Goal: Book appointment/travel/reservation

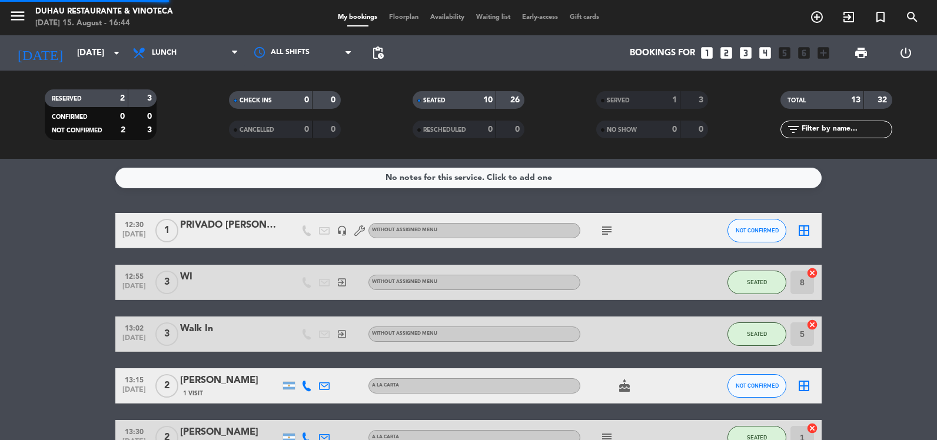
scroll to position [118, 0]
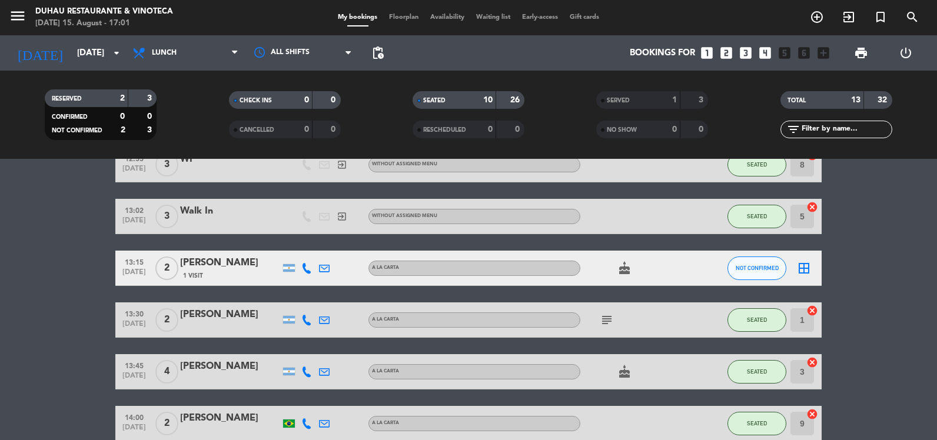
click at [92, 68] on div "[DATE] [DATE] arrow_drop_down" at bounding box center [68, 52] width 118 height 35
click at [95, 59] on input "[DATE]" at bounding box center [127, 53] width 113 height 22
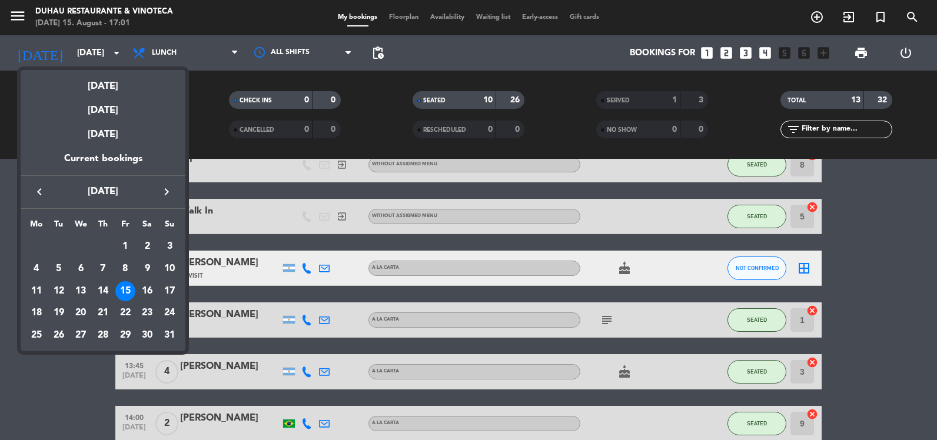
click at [147, 290] on div "16" at bounding box center [147, 291] width 20 height 20
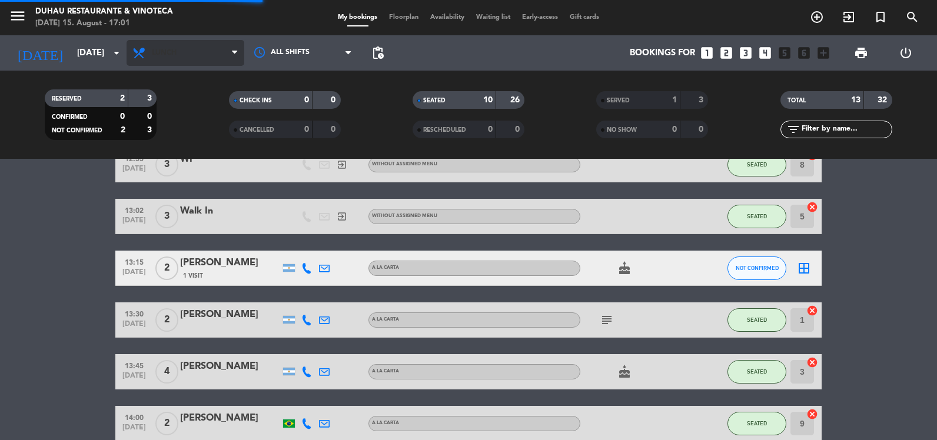
click at [191, 59] on span "Lunch" at bounding box center [186, 53] width 118 height 26
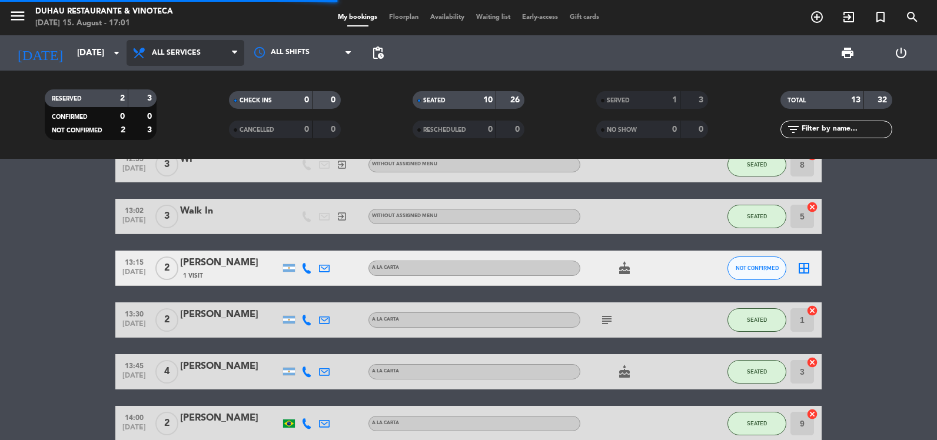
click at [190, 84] on div "menu [PERSON_NAME] Restaurante & Vinoteca [DATE] 15. August - 17:01 My bookings…" at bounding box center [468, 79] width 937 height 159
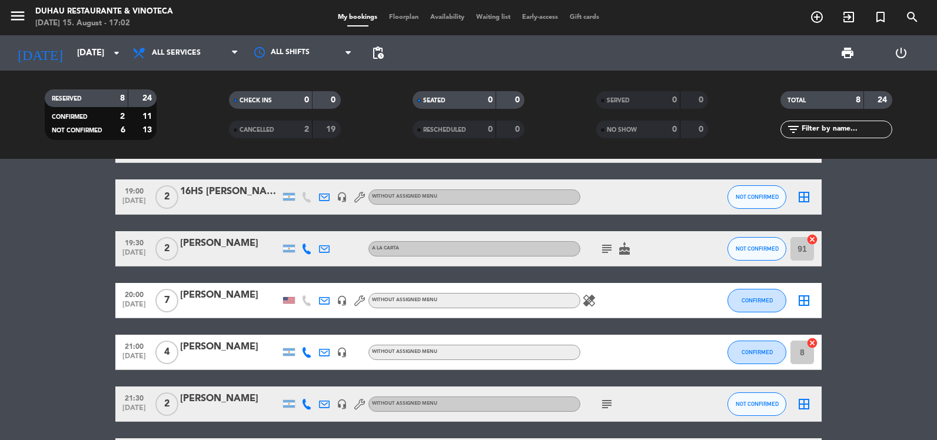
scroll to position [0, 0]
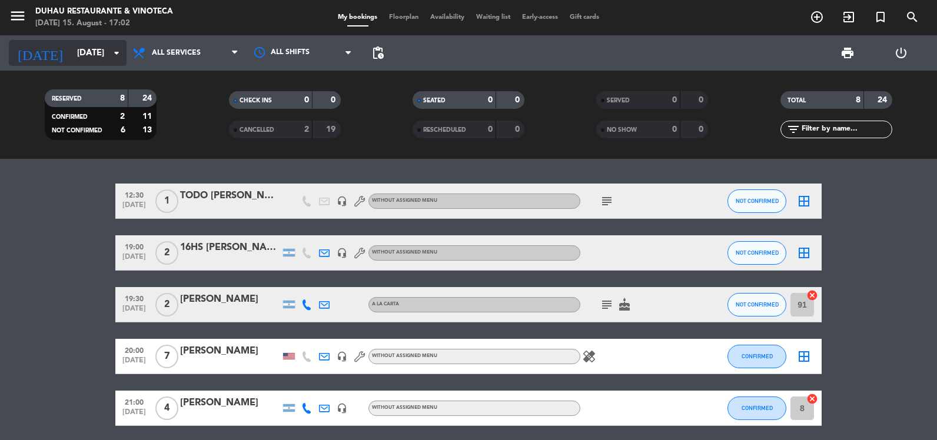
click at [85, 51] on input "[DATE]" at bounding box center [127, 53] width 113 height 22
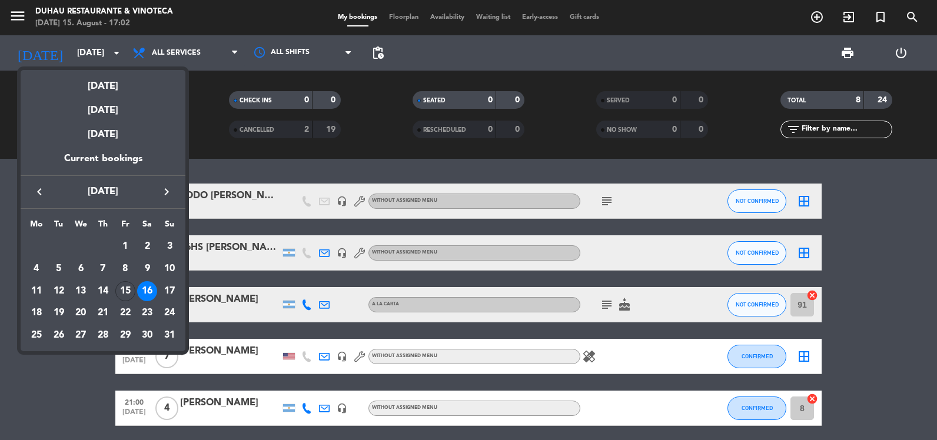
click at [127, 290] on div "15" at bounding box center [125, 291] width 20 height 20
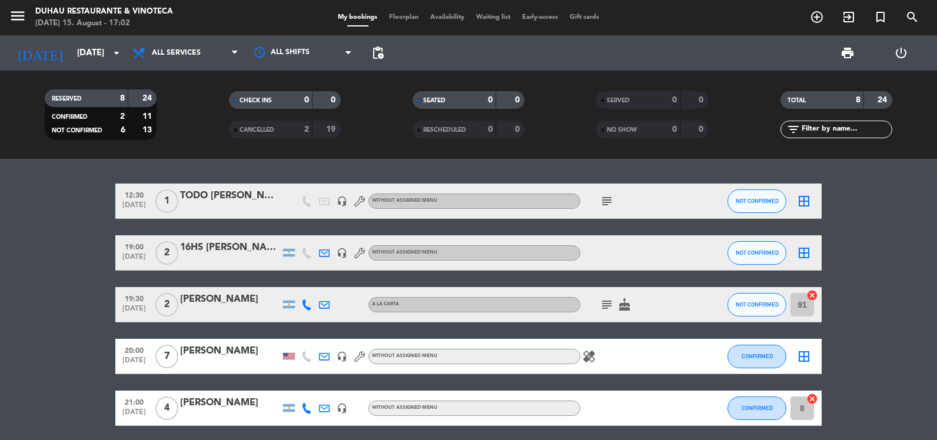
type input "[DATE]"
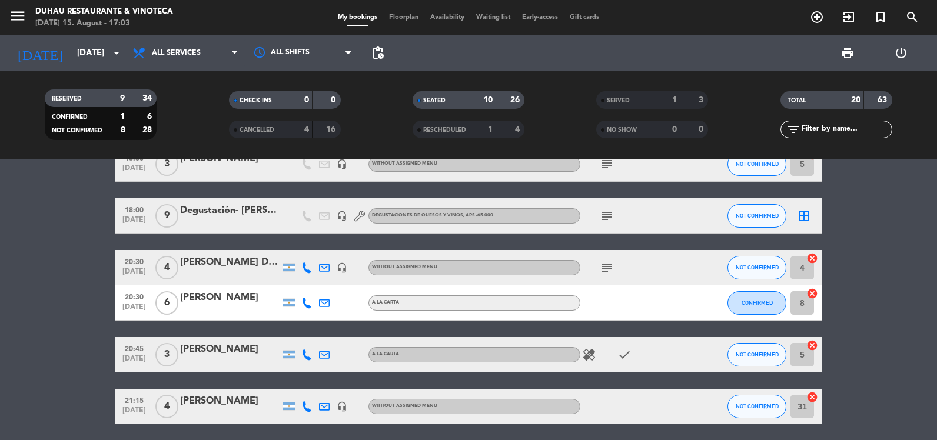
scroll to position [589, 0]
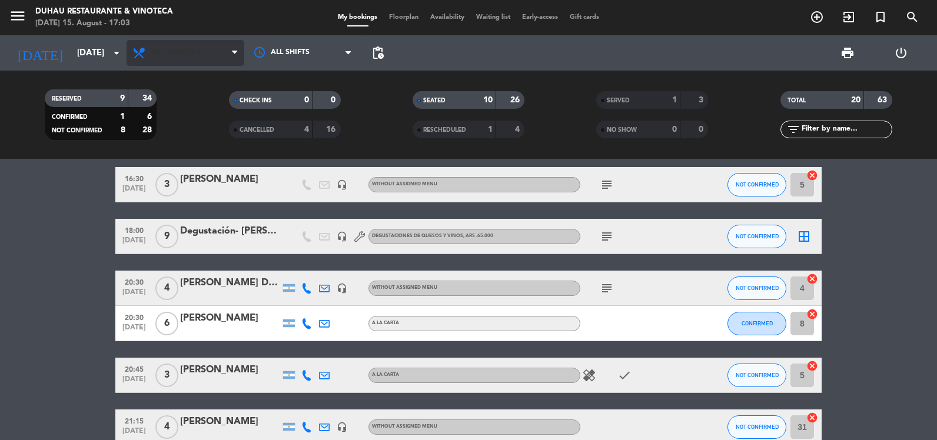
click at [181, 45] on span "All services" at bounding box center [186, 53] width 118 height 26
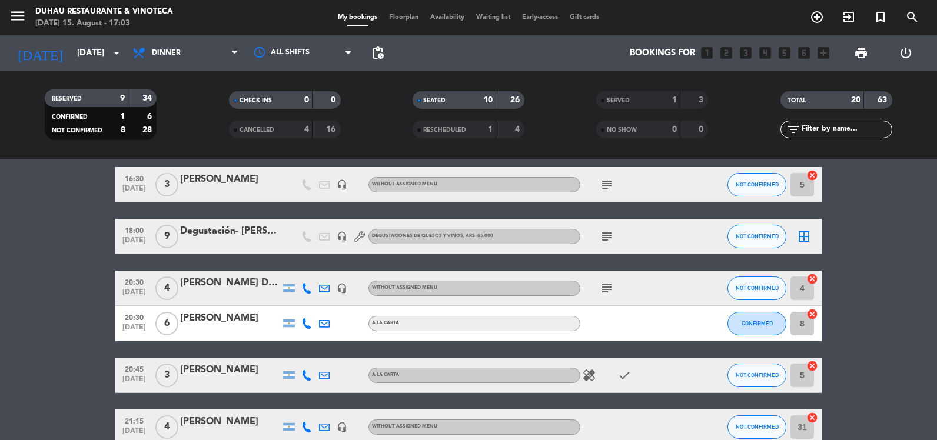
click at [170, 181] on ng-component "menu [PERSON_NAME] Restaurante & Vinoteca [DATE] 15. August - 17:03 My bookings…" at bounding box center [468, 220] width 937 height 440
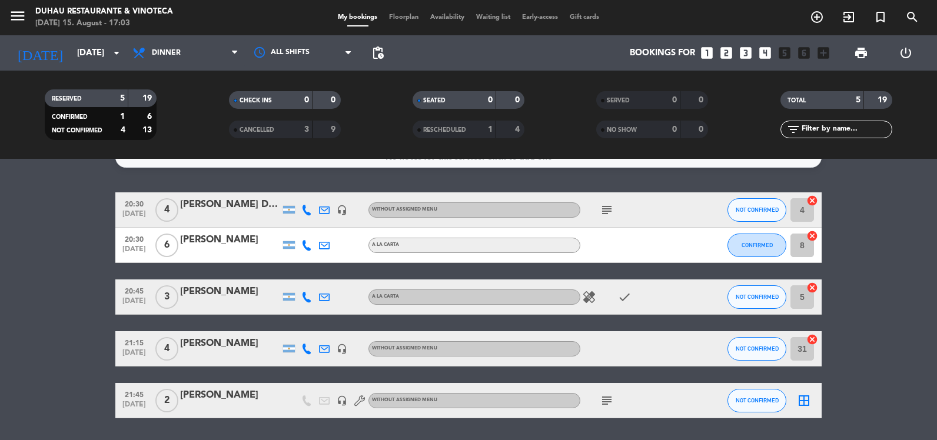
scroll to position [0, 0]
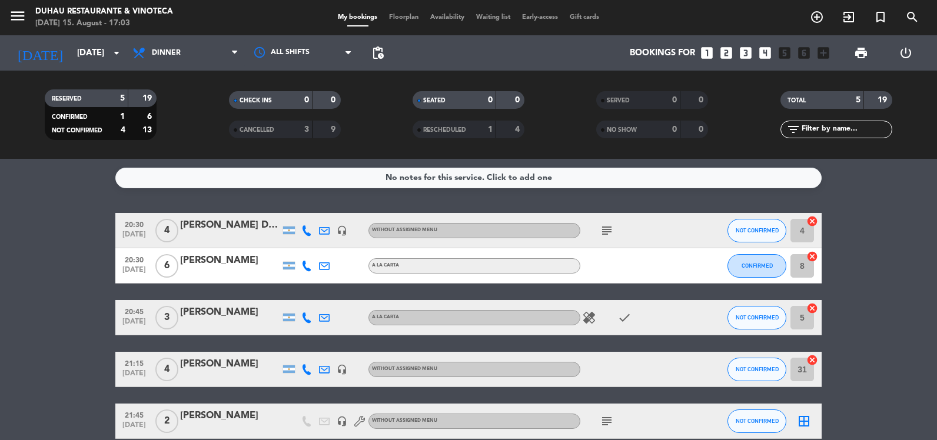
click at [188, 230] on div "[PERSON_NAME] Da [PERSON_NAME]" at bounding box center [230, 225] width 100 height 15
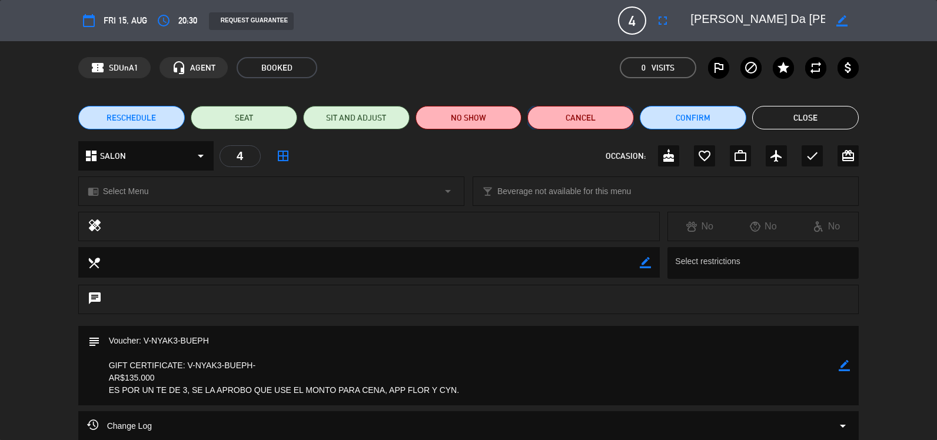
click at [563, 125] on button "Cancel" at bounding box center [580, 118] width 107 height 24
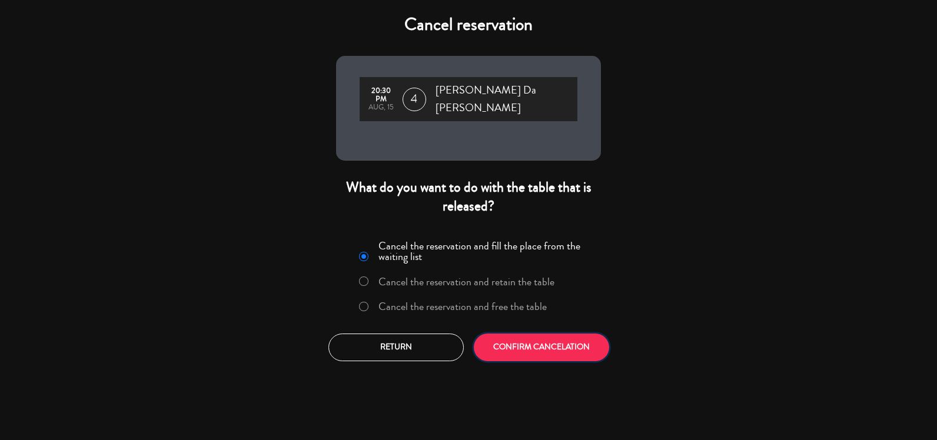
click at [546, 335] on button "CONFIRM CANCELATION" at bounding box center [541, 348] width 135 height 28
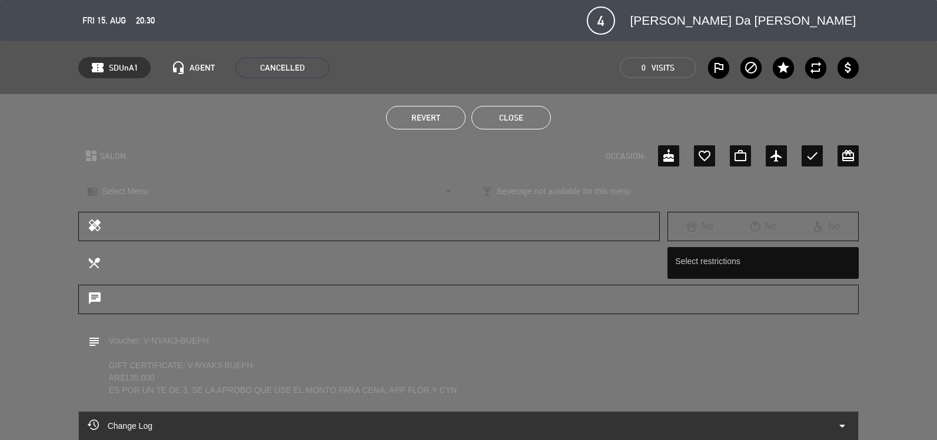
click at [780, 110] on ul "Revert Close" at bounding box center [468, 118] width 781 height 24
click at [530, 115] on button "Close" at bounding box center [510, 118] width 79 height 24
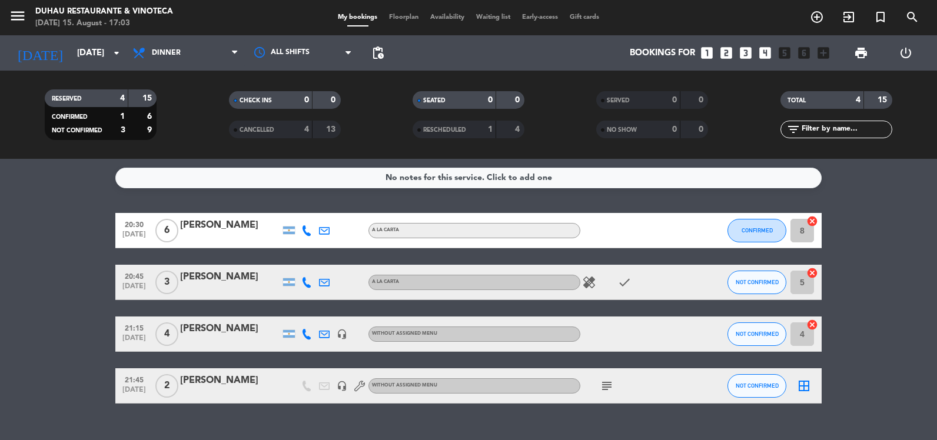
click at [591, 286] on icon "healing" at bounding box center [589, 282] width 14 height 14
click at [604, 387] on icon "subject" at bounding box center [607, 386] width 14 height 14
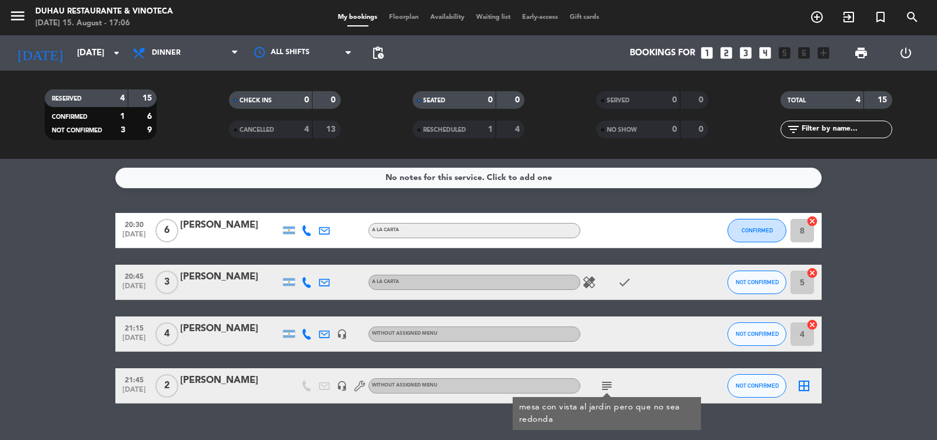
drag, startPoint x: 261, startPoint y: 130, endPoint x: 243, endPoint y: 162, distance: 36.6
click at [261, 130] on span "CANCELLED" at bounding box center [257, 130] width 35 height 6
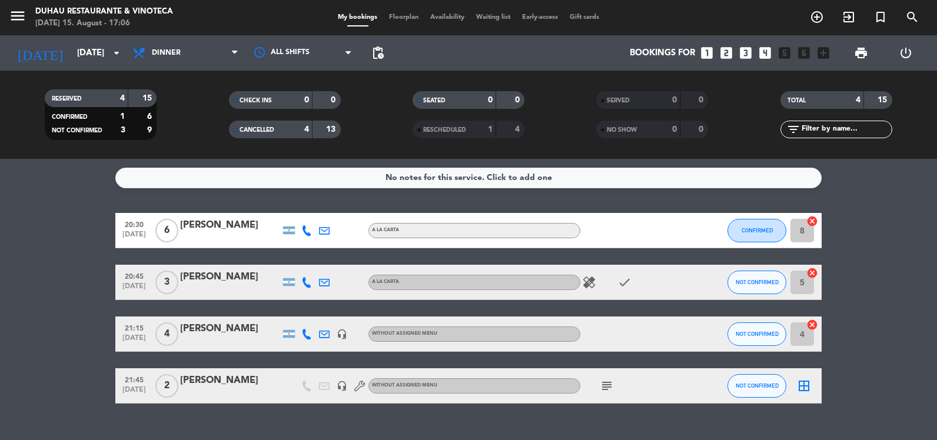
click at [268, 127] on span "CANCELLED" at bounding box center [257, 130] width 35 height 6
click at [249, 133] on span "CANCELLED" at bounding box center [257, 130] width 35 height 6
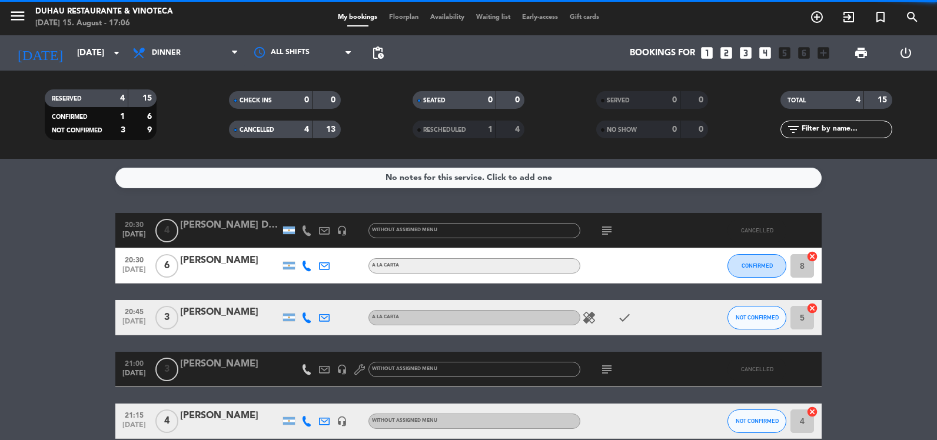
click at [256, 127] on span "CANCELLED" at bounding box center [257, 130] width 35 height 6
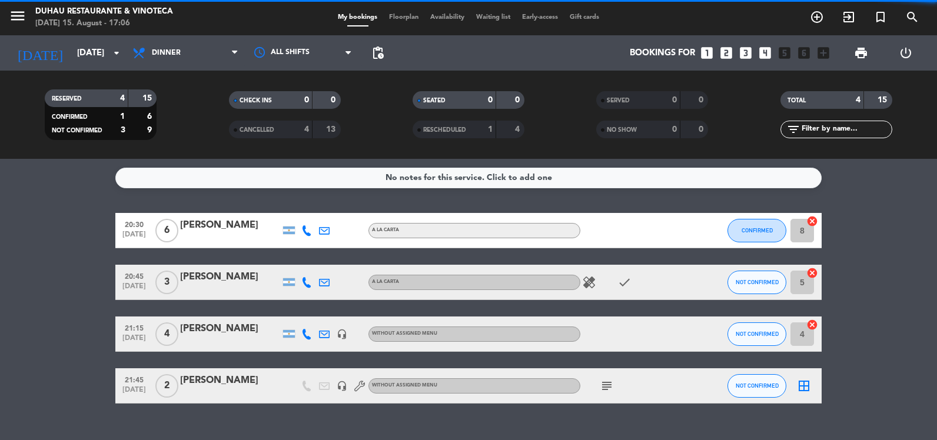
click at [256, 127] on span "CANCELLED" at bounding box center [257, 130] width 35 height 6
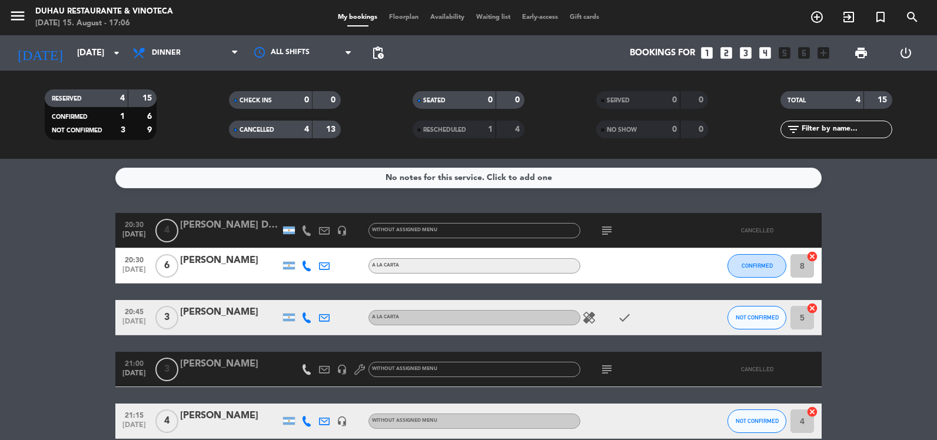
click at [210, 220] on div "[PERSON_NAME] Da [PERSON_NAME]" at bounding box center [230, 225] width 100 height 15
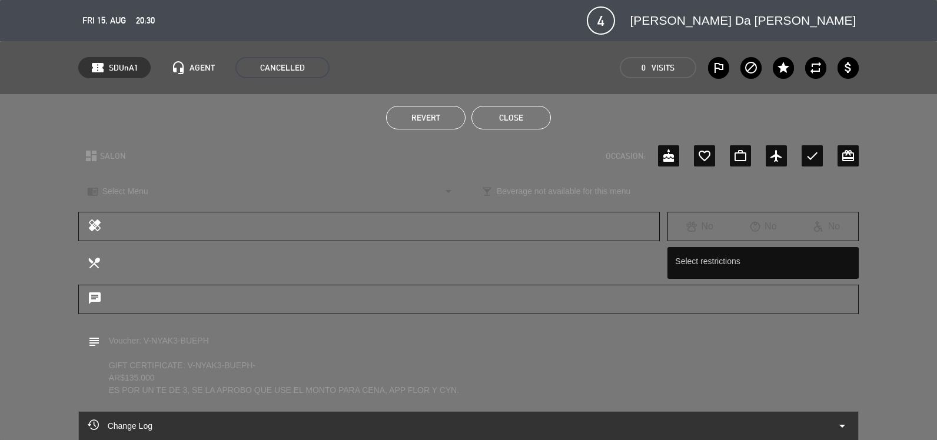
click at [447, 114] on button "Revert" at bounding box center [425, 118] width 79 height 24
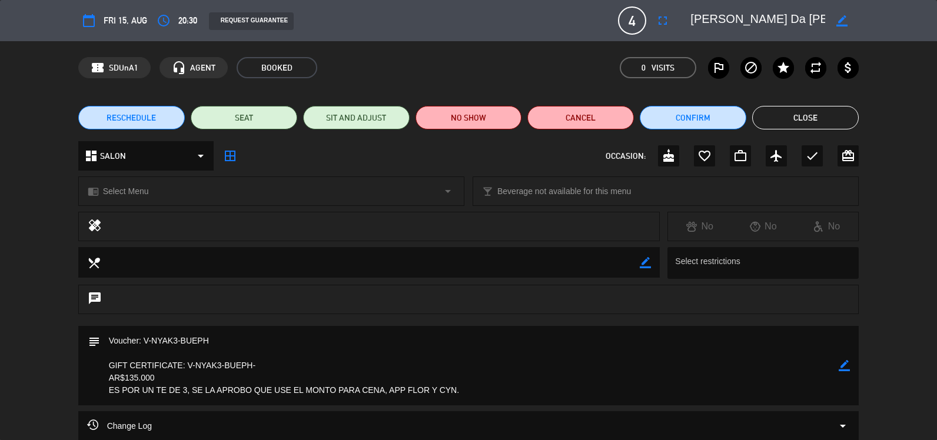
click at [147, 112] on span "RESCHEDULE" at bounding box center [131, 118] width 49 height 12
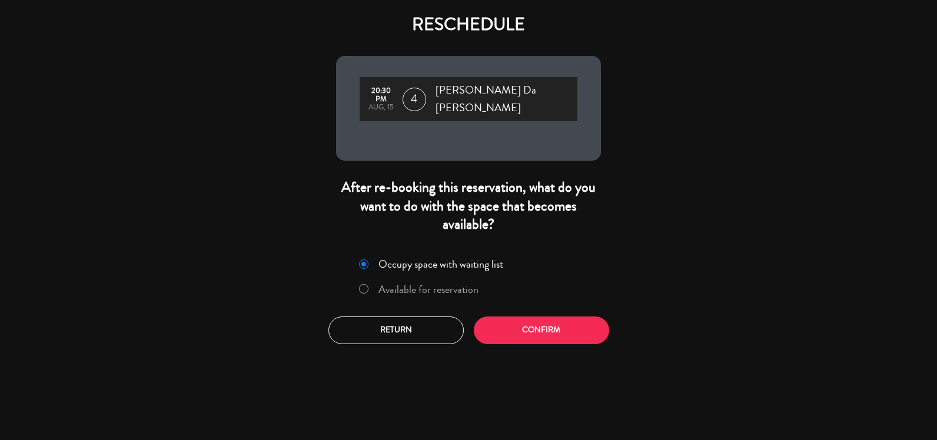
click at [533, 292] on div "Occupy space with waiting list Available for reservation" at bounding box center [469, 279] width 250 height 50
click at [536, 318] on button "Confirm" at bounding box center [541, 331] width 135 height 28
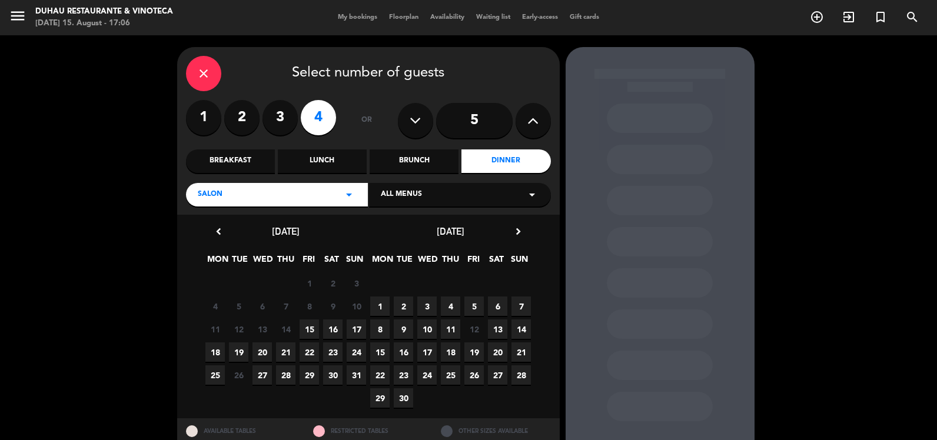
click at [331, 346] on span "23" at bounding box center [332, 352] width 19 height 19
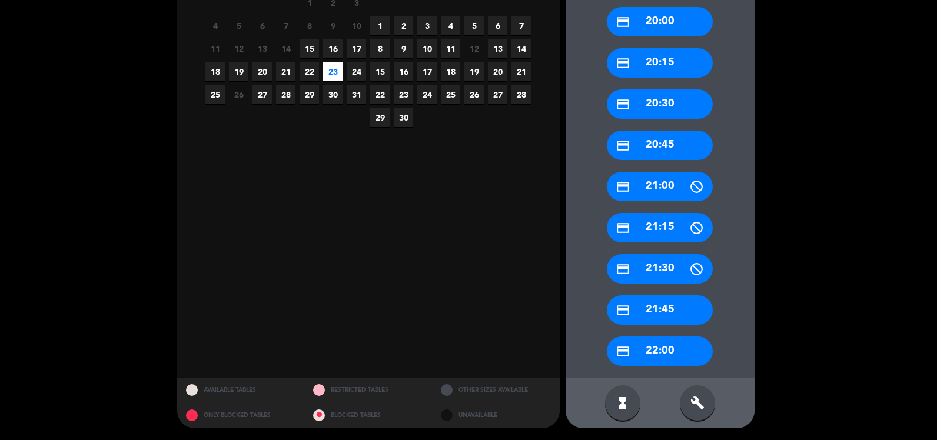
click at [695, 403] on icon "build" at bounding box center [697, 403] width 14 height 14
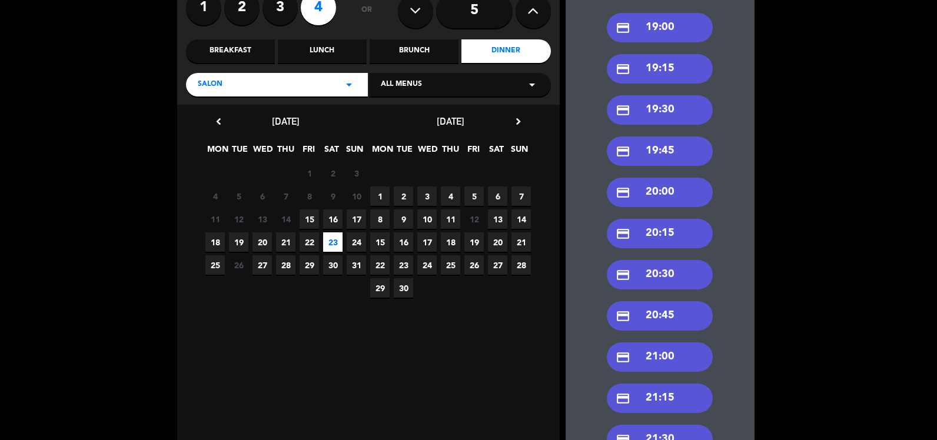
scroll to position [235, 0]
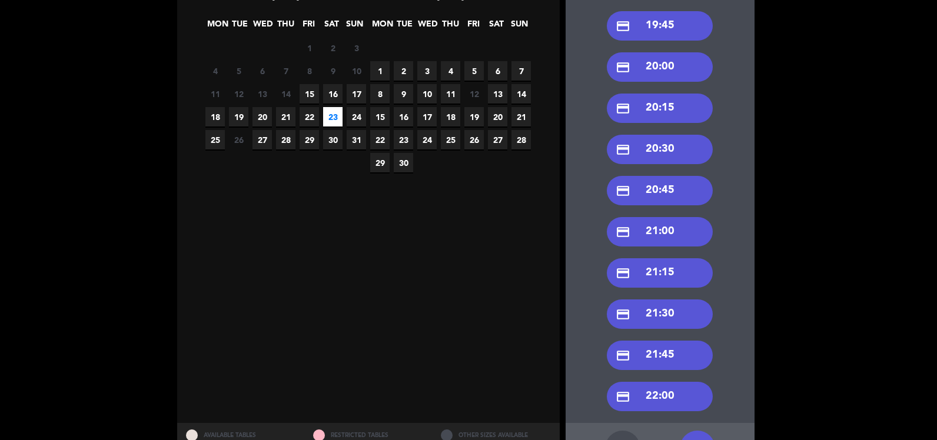
click at [666, 244] on div "credit_card 21:00" at bounding box center [660, 231] width 106 height 29
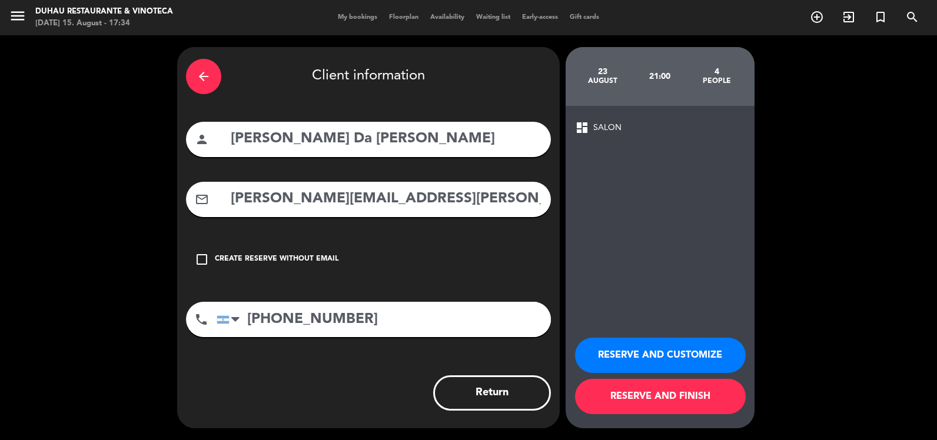
scroll to position [0, 0]
click at [665, 348] on button "RESERVE AND CUSTOMIZE" at bounding box center [660, 355] width 171 height 35
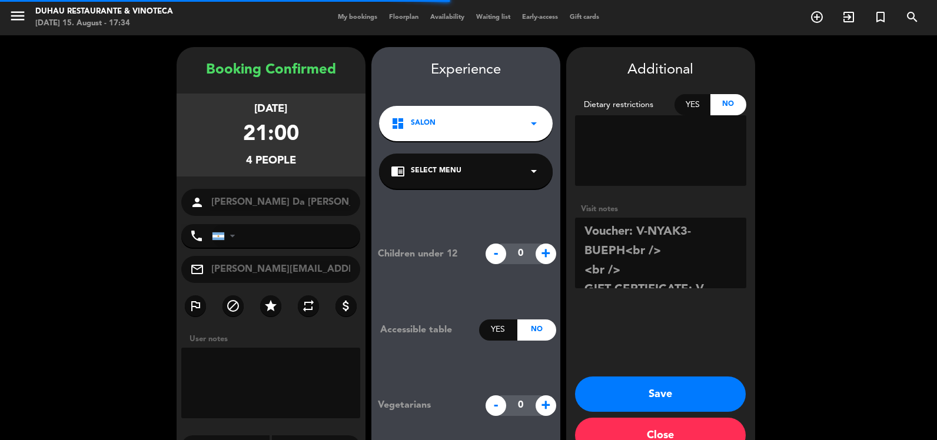
type input "[PHONE_NUMBER]"
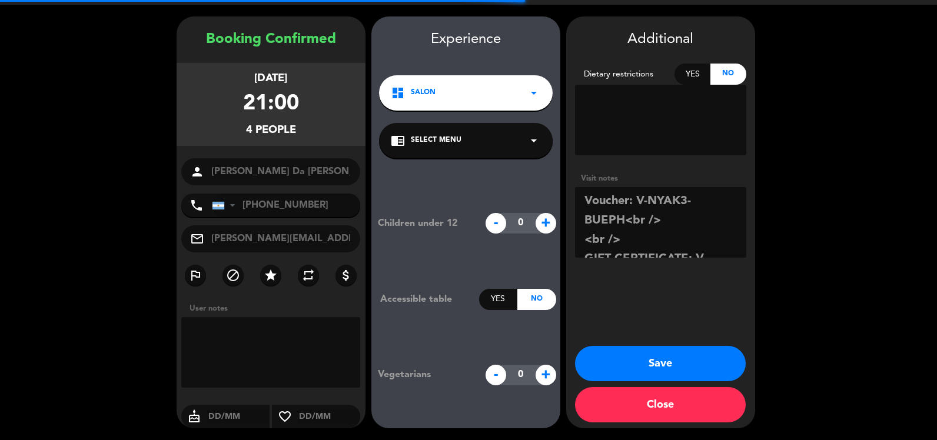
click at [672, 360] on button "Save" at bounding box center [660, 363] width 171 height 35
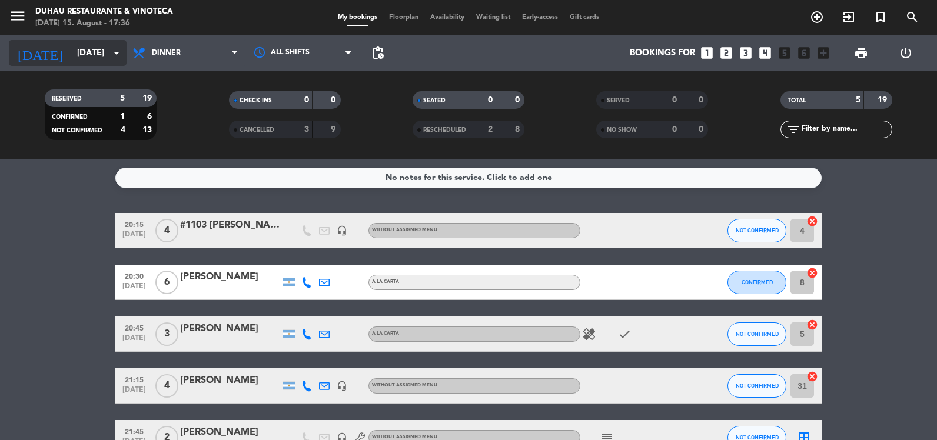
click at [117, 58] on icon "arrow_drop_down" at bounding box center [116, 53] width 14 height 14
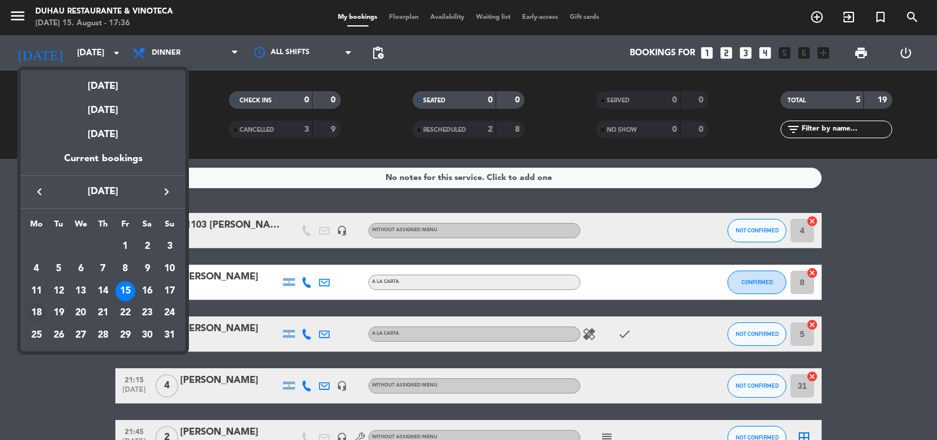
click at [39, 308] on div "18" at bounding box center [36, 313] width 20 height 20
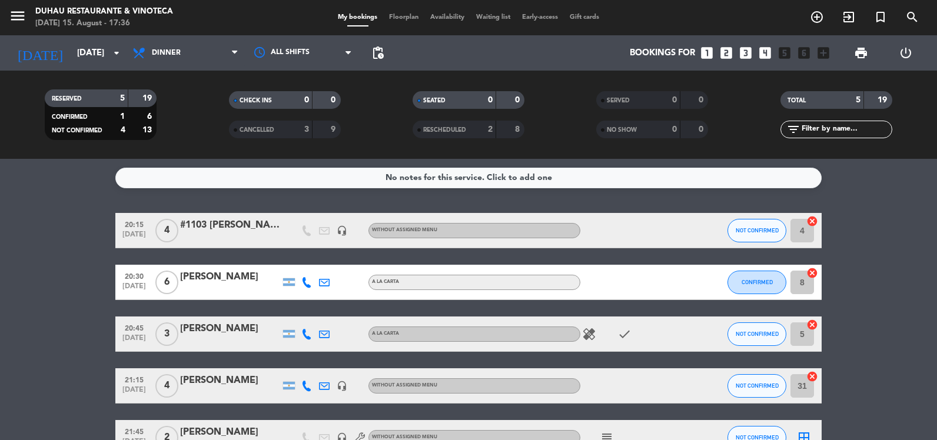
type input "[DATE]"
click at [170, 38] on div "All services Breakfast Brunch Lunch Dinner Dinner All services Breakfast Brunch…" at bounding box center [186, 52] width 118 height 35
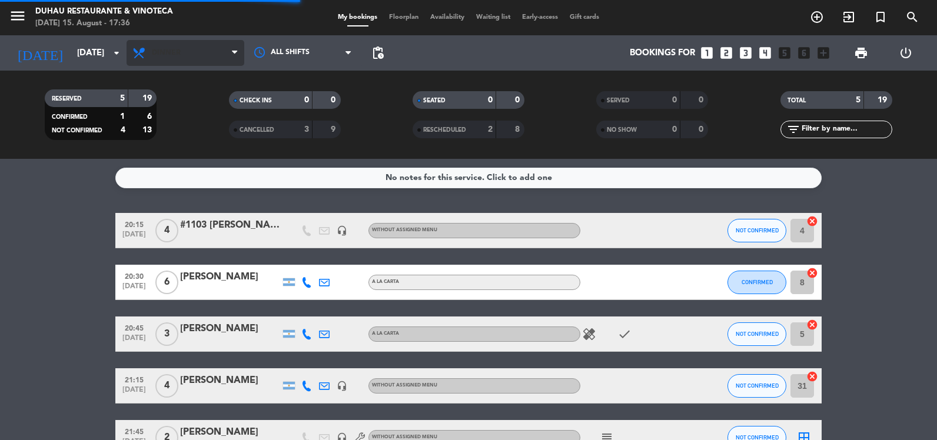
click at [181, 57] on span "Dinner" at bounding box center [186, 53] width 118 height 26
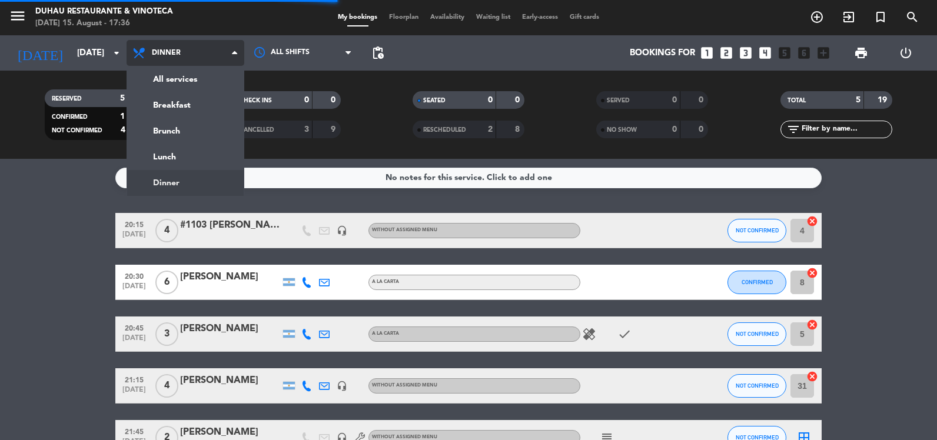
click at [182, 75] on div "menu [PERSON_NAME] Restaurante & Vinoteca [DATE] 15. August - 17:36 My bookings…" at bounding box center [468, 79] width 937 height 159
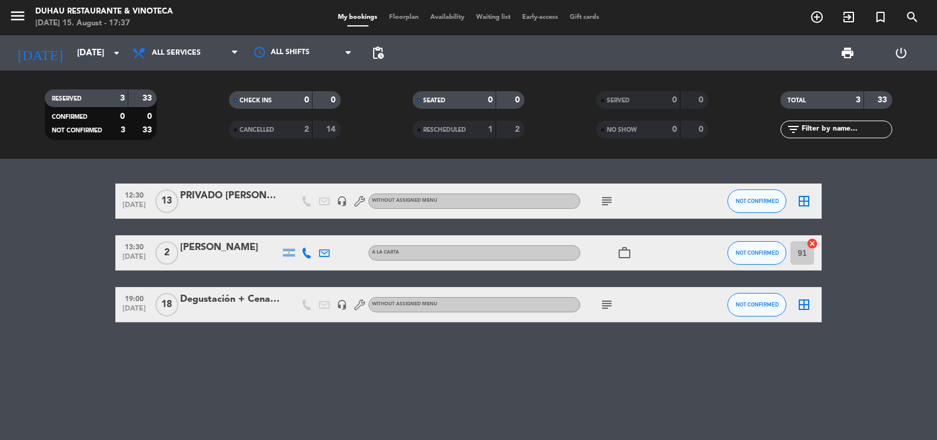
click at [606, 202] on icon "subject" at bounding box center [607, 201] width 14 height 14
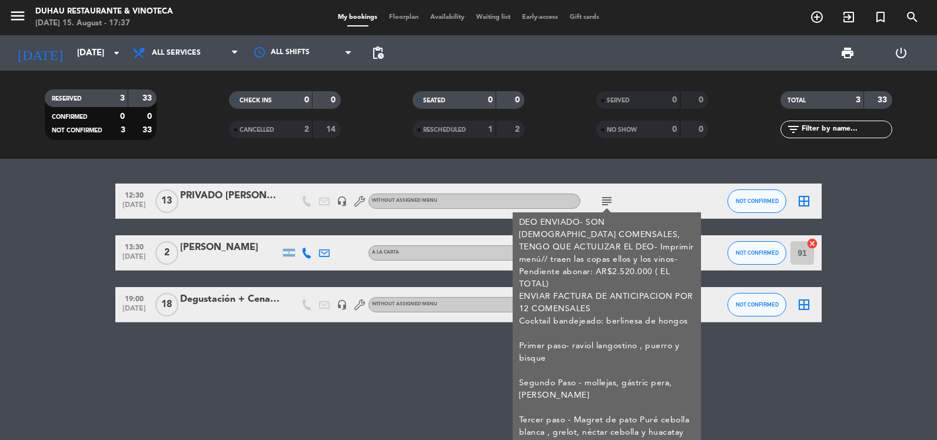
click at [66, 298] on bookings-row "12:30 [DATE] PRIVADO [PERSON_NAME] - SALENTEIN headset_mic Without assigned men…" at bounding box center [468, 253] width 937 height 139
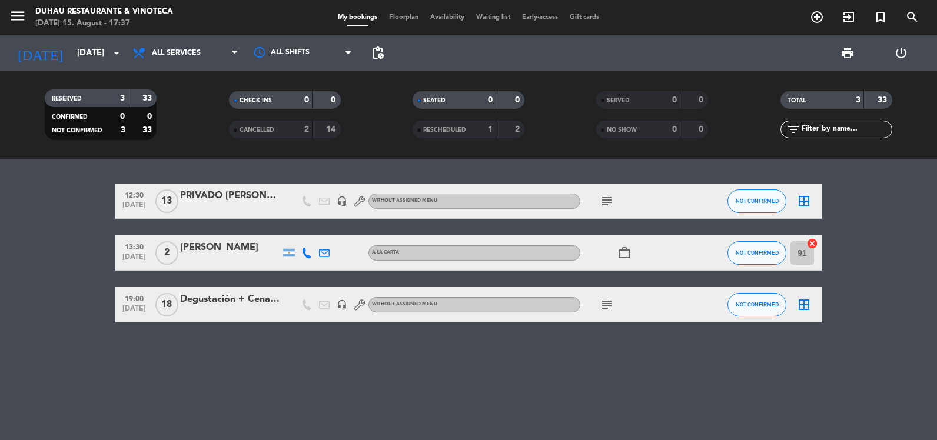
click at [604, 195] on icon "subject" at bounding box center [607, 201] width 14 height 14
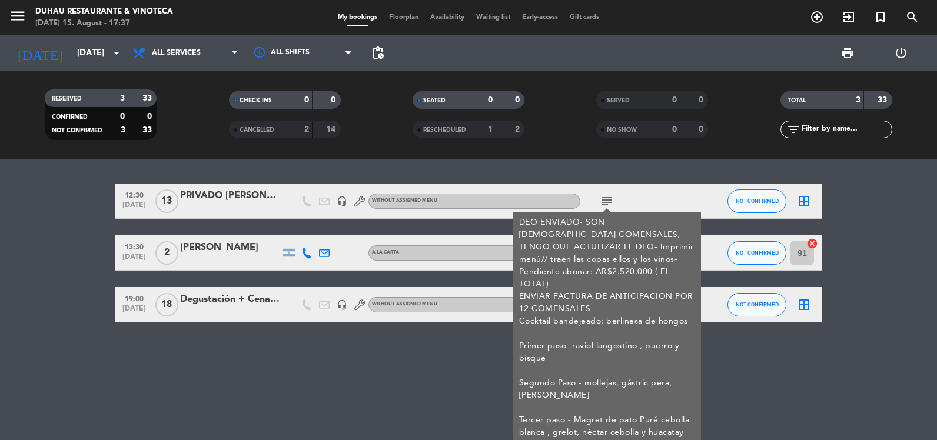
drag, startPoint x: 899, startPoint y: 366, endPoint x: 858, endPoint y: 330, distance: 54.3
click at [875, 347] on div "12:30 [DATE] PRIVADO [PERSON_NAME] - SALENTEIN headset_mic Without assigned men…" at bounding box center [468, 299] width 937 height 281
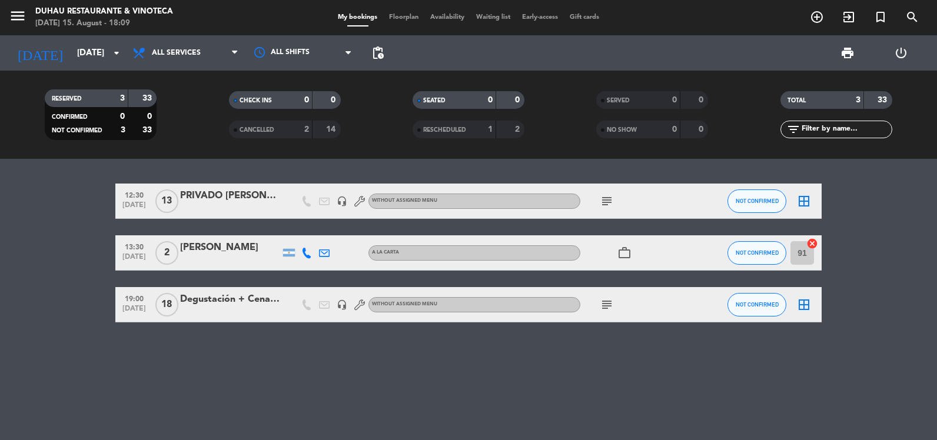
click at [227, 190] on div "PRIVADO [PERSON_NAME] - SALENTEIN" at bounding box center [230, 195] width 100 height 15
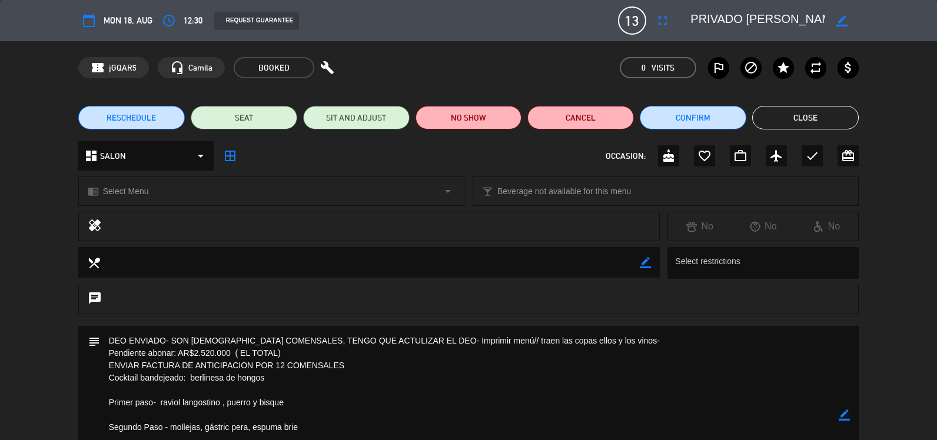
click at [846, 413] on icon "border_color" at bounding box center [844, 415] width 11 height 11
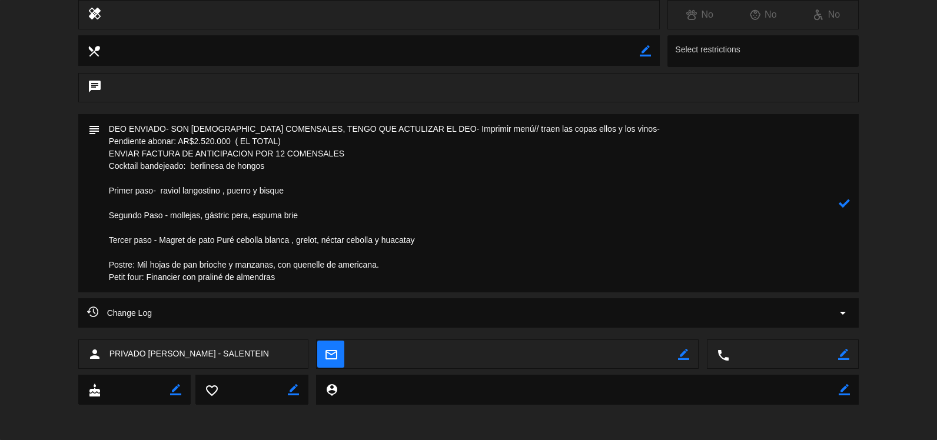
drag, startPoint x: 378, startPoint y: 143, endPoint x: 395, endPoint y: 125, distance: 24.6
click at [395, 125] on textarea at bounding box center [469, 203] width 739 height 178
click at [388, 143] on textarea at bounding box center [469, 203] width 739 height 178
drag, startPoint x: 393, startPoint y: 130, endPoint x: 267, endPoint y: 131, distance: 126.6
click at [267, 131] on textarea at bounding box center [469, 203] width 739 height 178
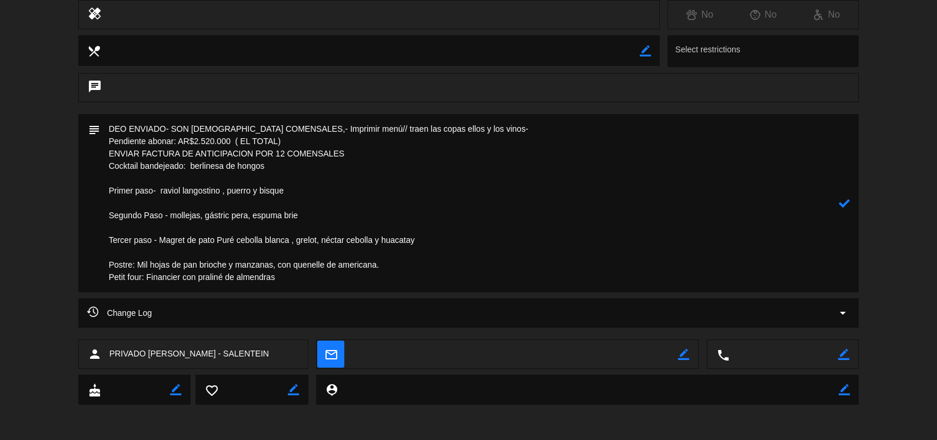
drag, startPoint x: 314, startPoint y: 142, endPoint x: 230, endPoint y: 151, distance: 84.6
click at [167, 139] on textarea at bounding box center [469, 203] width 739 height 178
drag, startPoint x: 305, startPoint y: 152, endPoint x: 324, endPoint y: 165, distance: 22.4
click at [306, 152] on textarea at bounding box center [469, 203] width 739 height 178
drag, startPoint x: 300, startPoint y: 170, endPoint x: 244, endPoint y: 146, distance: 61.2
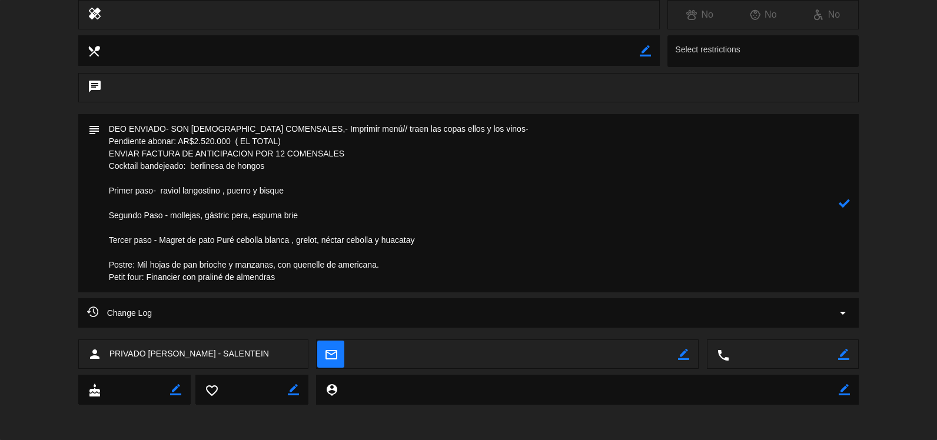
click at [229, 145] on textarea at bounding box center [469, 203] width 739 height 178
click at [435, 158] on textarea at bounding box center [469, 203] width 739 height 178
click at [390, 161] on textarea at bounding box center [469, 203] width 739 height 178
drag, startPoint x: 384, startPoint y: 161, endPoint x: 157, endPoint y: 157, distance: 227.2
click at [166, 145] on textarea at bounding box center [469, 203] width 739 height 178
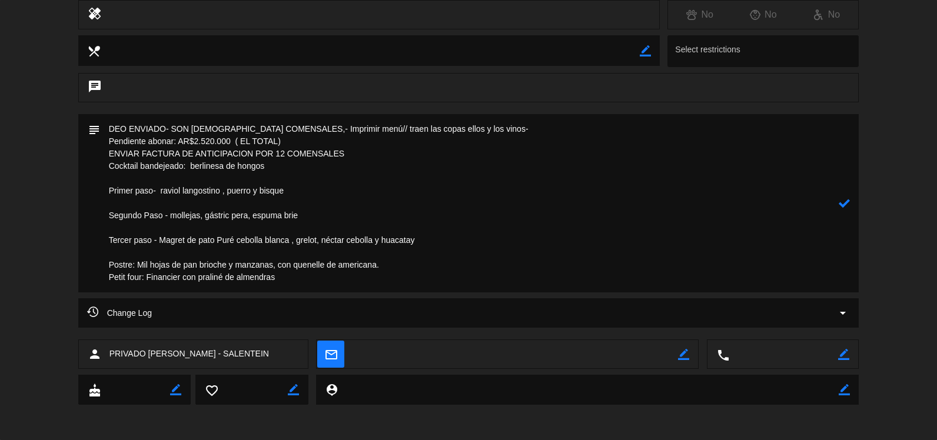
click at [105, 144] on textarea at bounding box center [469, 203] width 739 height 178
drag, startPoint x: 108, startPoint y: 141, endPoint x: 368, endPoint y: 152, distance: 260.4
click at [368, 152] on textarea at bounding box center [469, 203] width 739 height 178
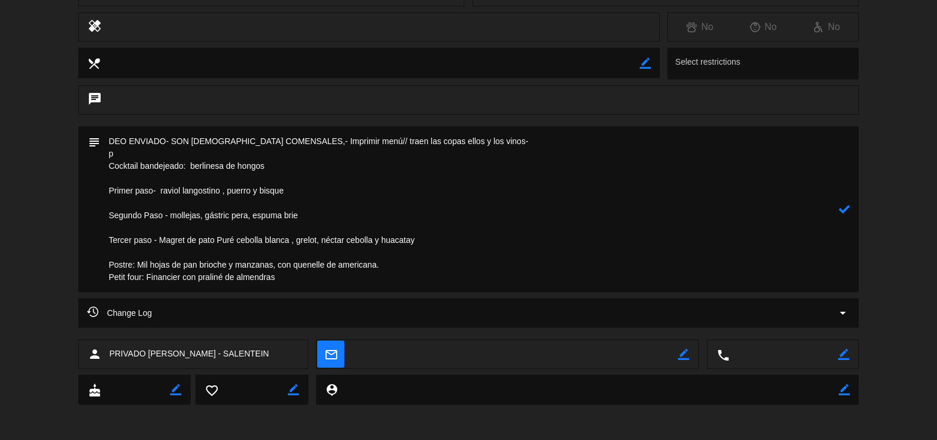
scroll to position [200, 0]
click at [461, 144] on textarea at bounding box center [469, 210] width 739 height 166
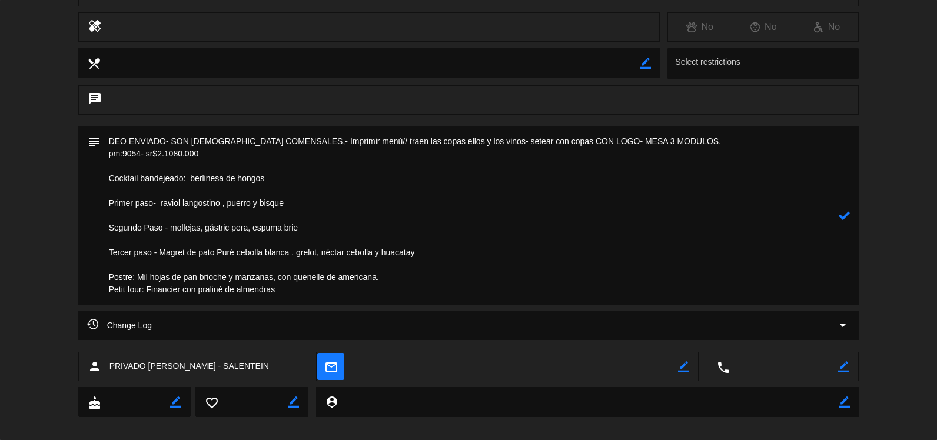
scroll to position [212, 0]
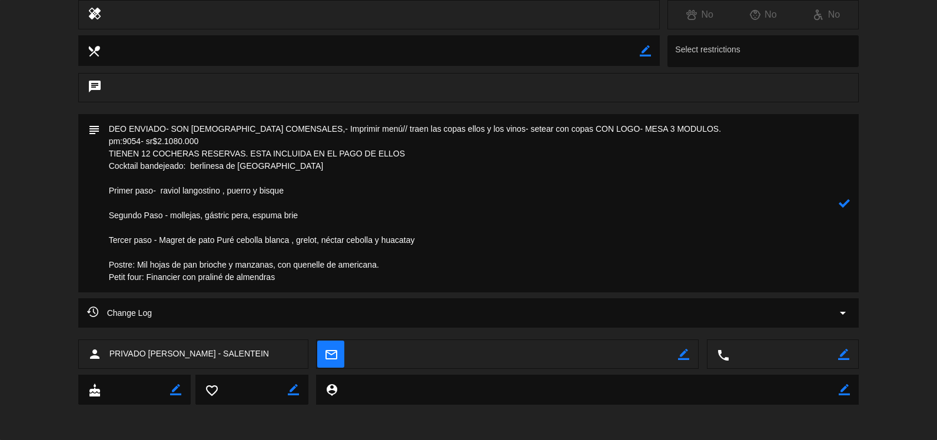
type textarea "DEO ENVIADO- SON [DEMOGRAPHIC_DATA] COMENSALES,- Imprimir menú// traen las copa…"
click at [849, 205] on icon at bounding box center [844, 203] width 11 height 11
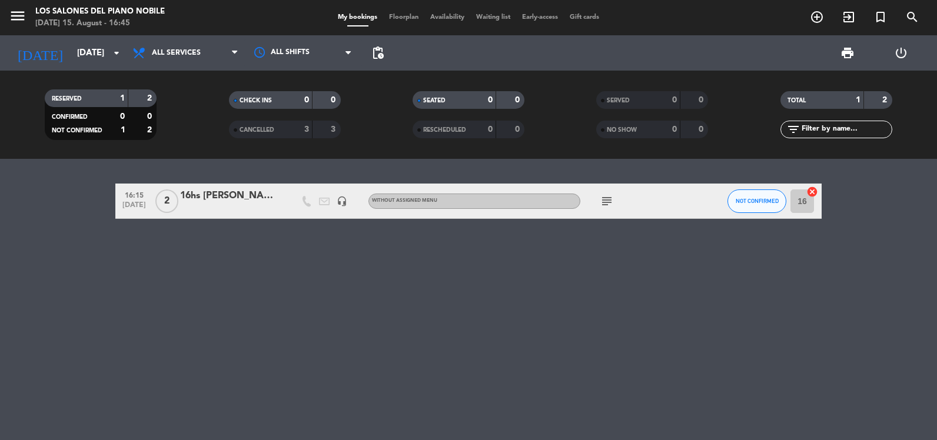
click at [188, 83] on div "RESERVED 1 2 CONFIRMED 0 0 NOT CONFIRMED 1 2" at bounding box center [101, 114] width 184 height 65
click at [189, 62] on span "All services" at bounding box center [186, 53] width 118 height 26
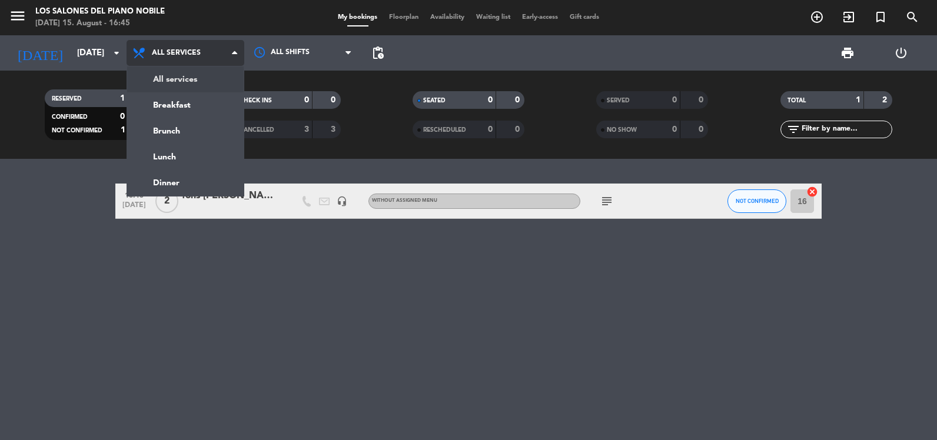
click at [190, 75] on div "menu Los Salones del Piano Nobile Friday 15. August - 16:45 My bookings Floorpl…" at bounding box center [468, 79] width 937 height 159
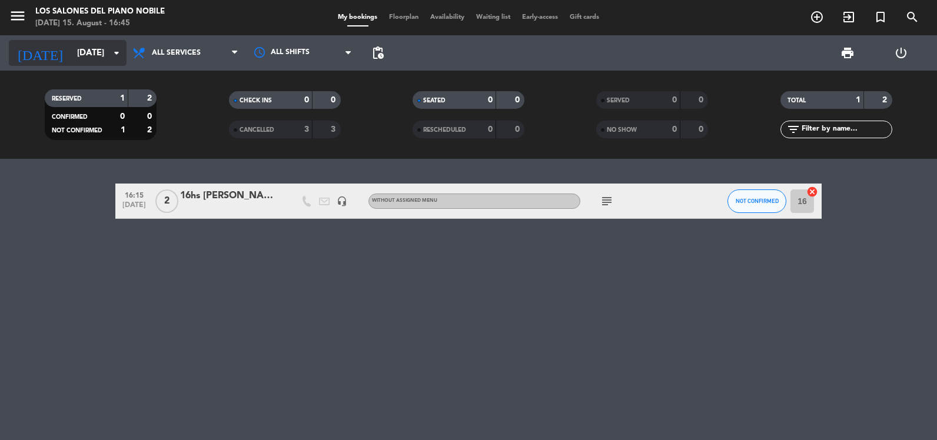
click at [85, 43] on input "Wed 27 Aug" at bounding box center [127, 53] width 113 height 22
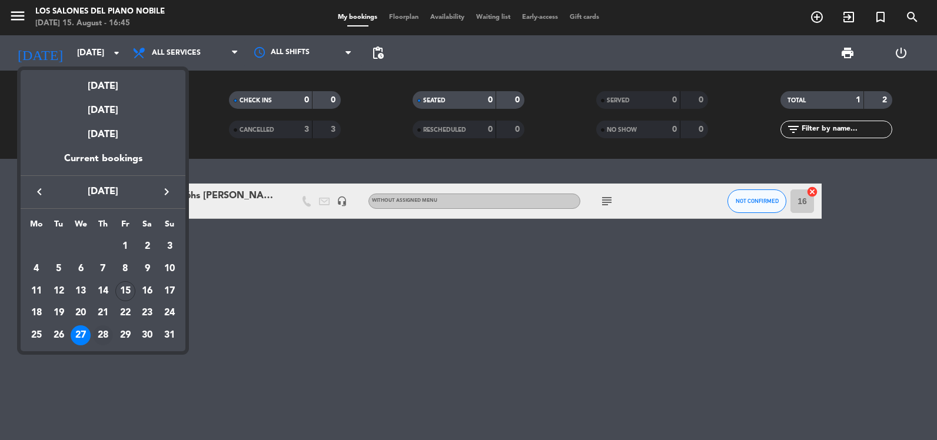
click at [108, 334] on div "28" at bounding box center [103, 335] width 20 height 20
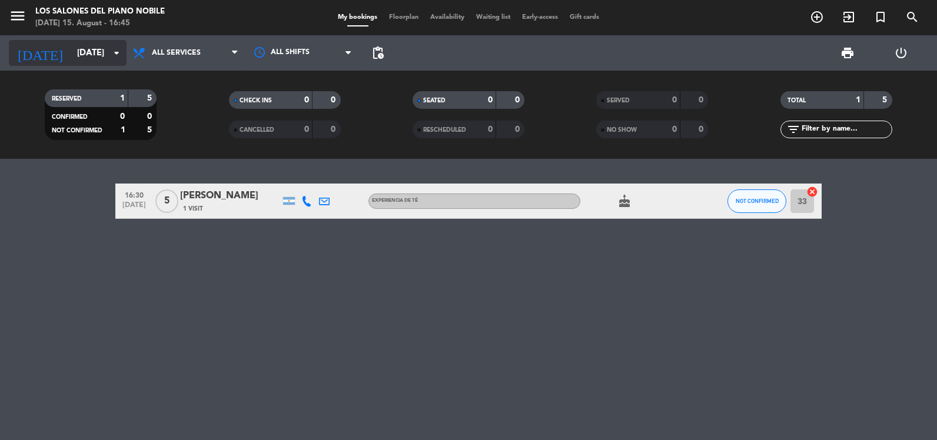
click at [95, 57] on input "Thu 28 Aug" at bounding box center [127, 53] width 113 height 22
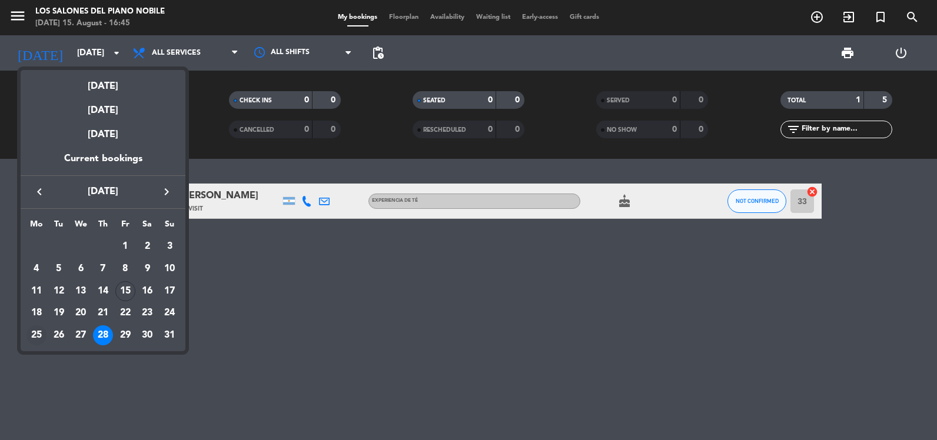
click at [45, 332] on div "25" at bounding box center [36, 335] width 20 height 20
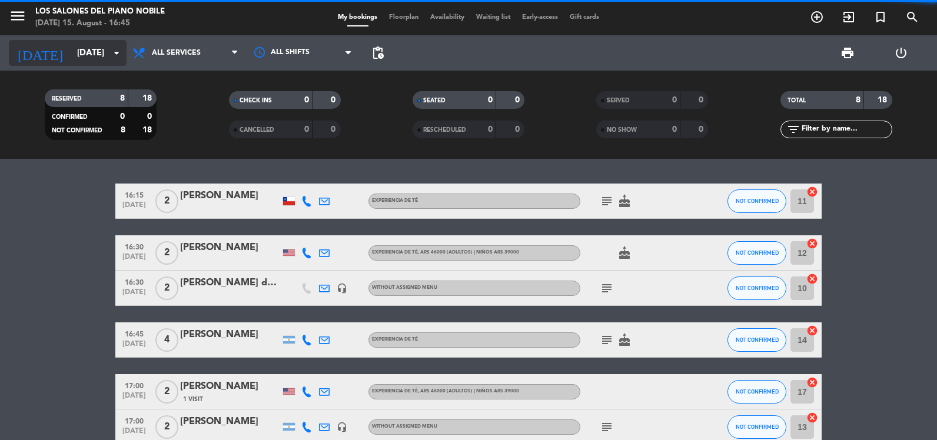
click at [97, 45] on input "Mon 25 Aug" at bounding box center [127, 53] width 113 height 22
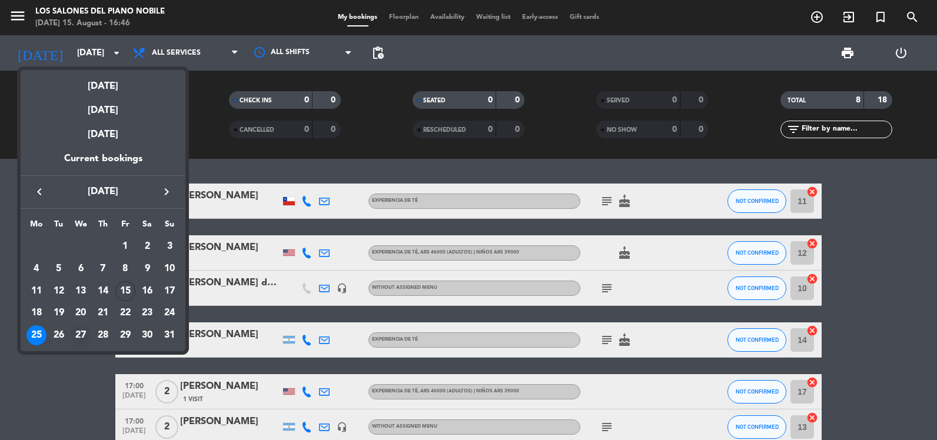
click at [71, 330] on td "27" at bounding box center [80, 335] width 22 height 22
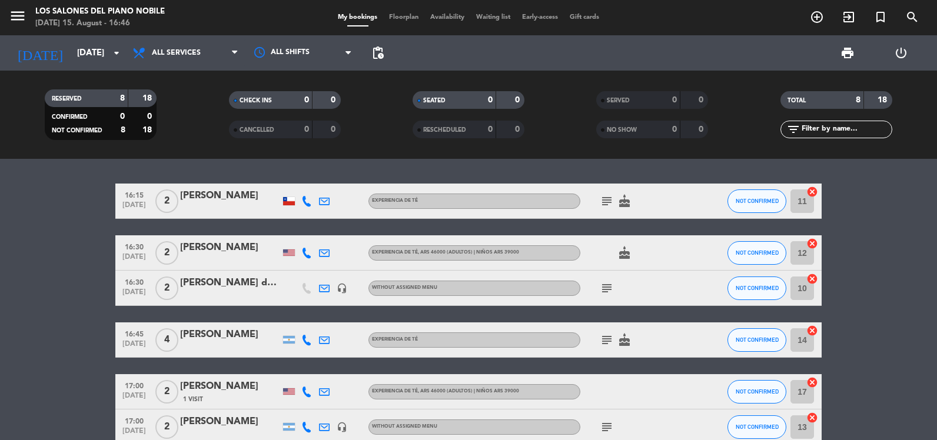
type input "Wed 27 Aug"
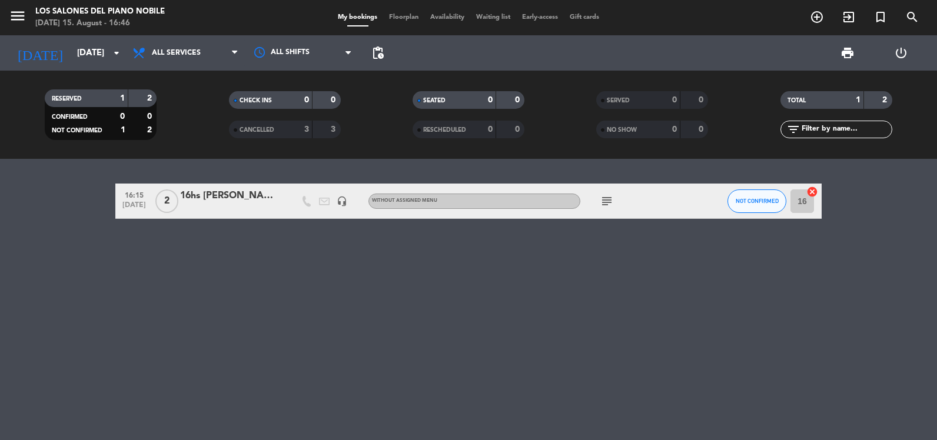
click at [812, 17] on icon "add_circle_outline" at bounding box center [817, 17] width 14 height 14
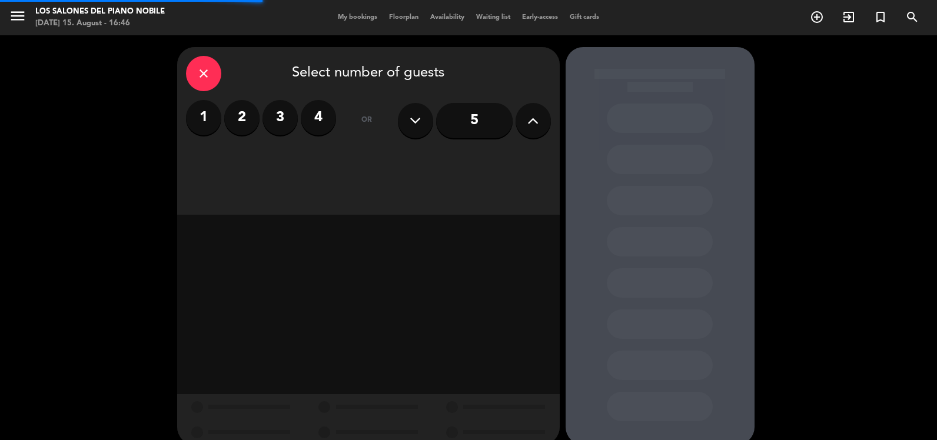
click at [240, 112] on label "2" at bounding box center [241, 117] width 35 height 35
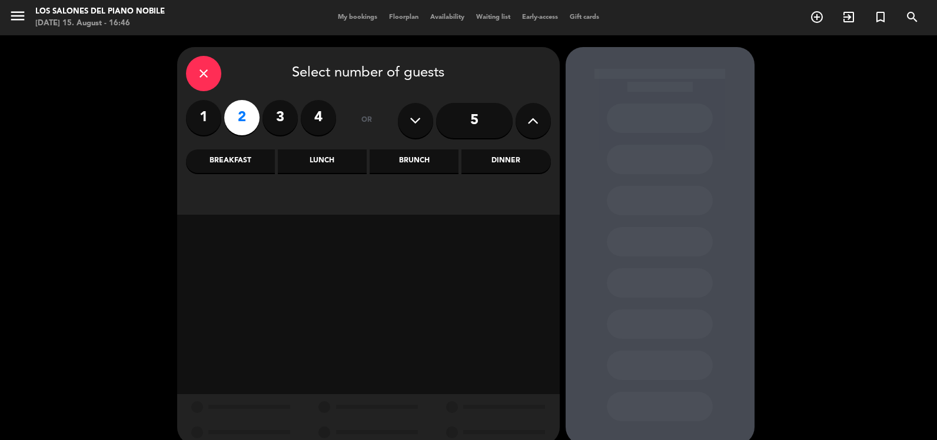
click at [406, 167] on div "Brunch" at bounding box center [414, 162] width 89 height 24
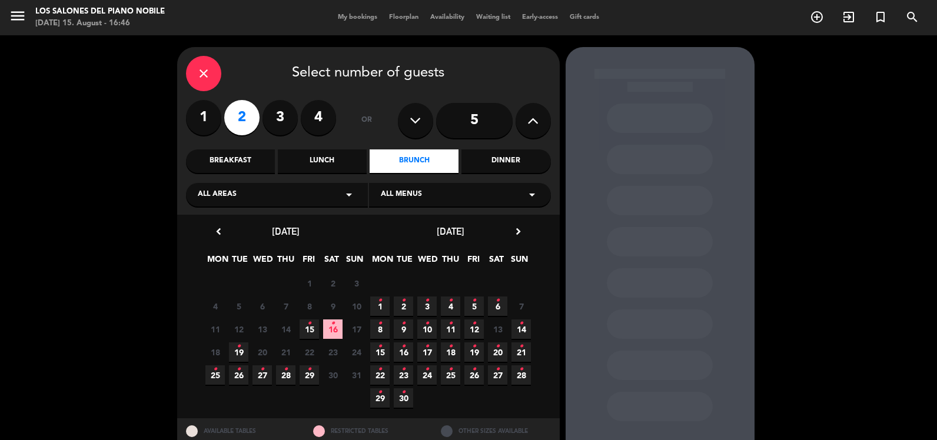
click at [260, 374] on span "27 •" at bounding box center [262, 375] width 19 height 19
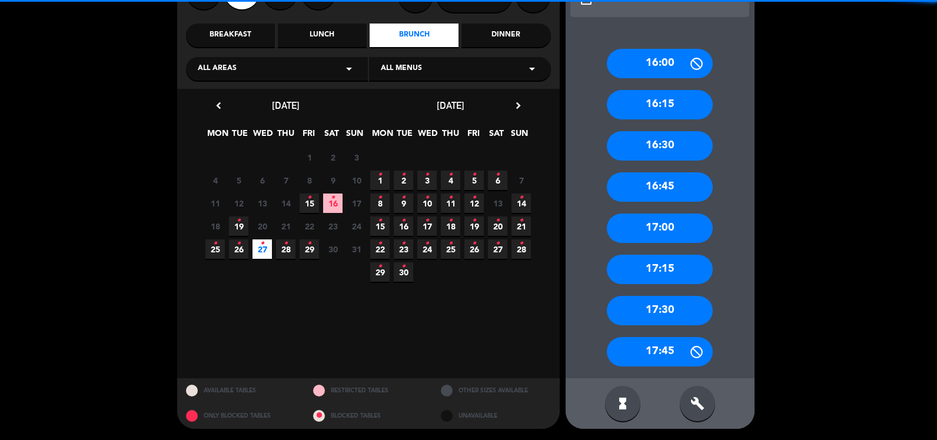
scroll to position [127, 0]
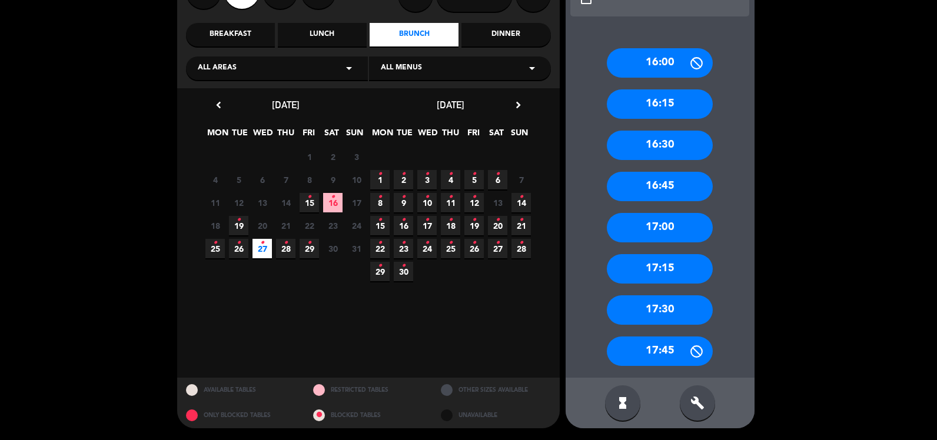
click at [699, 395] on div "build" at bounding box center [697, 403] width 35 height 35
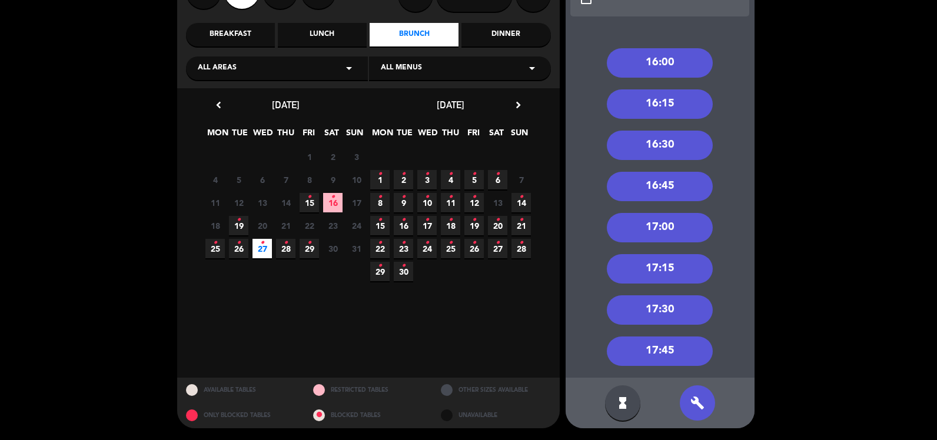
click at [657, 64] on div "16:00" at bounding box center [660, 62] width 106 height 29
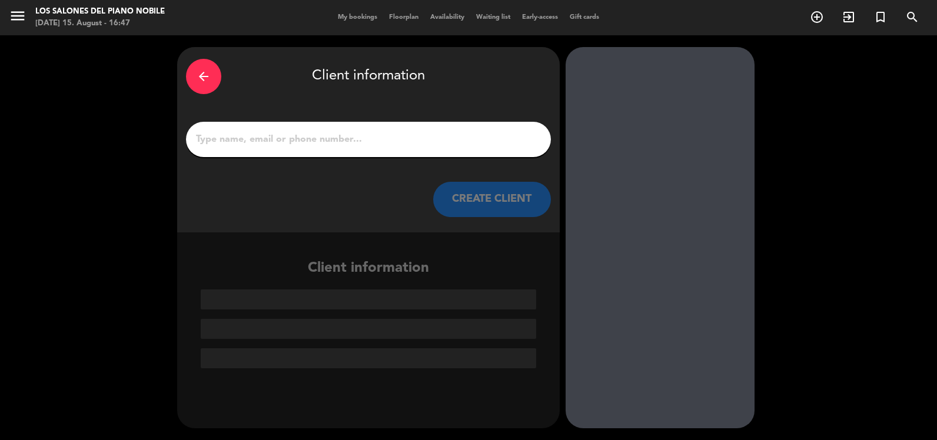
scroll to position [0, 0]
click at [405, 138] on input "1" at bounding box center [368, 139] width 347 height 16
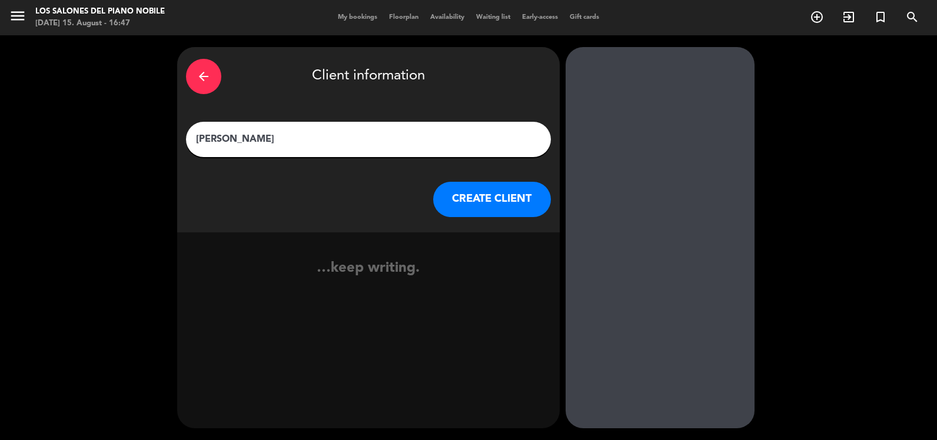
click at [449, 143] on input "Barbara Piagio" at bounding box center [368, 139] width 347 height 16
type input "Barbara Piaggio"
drag, startPoint x: 484, startPoint y: 197, endPoint x: 475, endPoint y: 198, distance: 8.9
click at [475, 198] on button "CREATE CLIENT" at bounding box center [492, 199] width 118 height 35
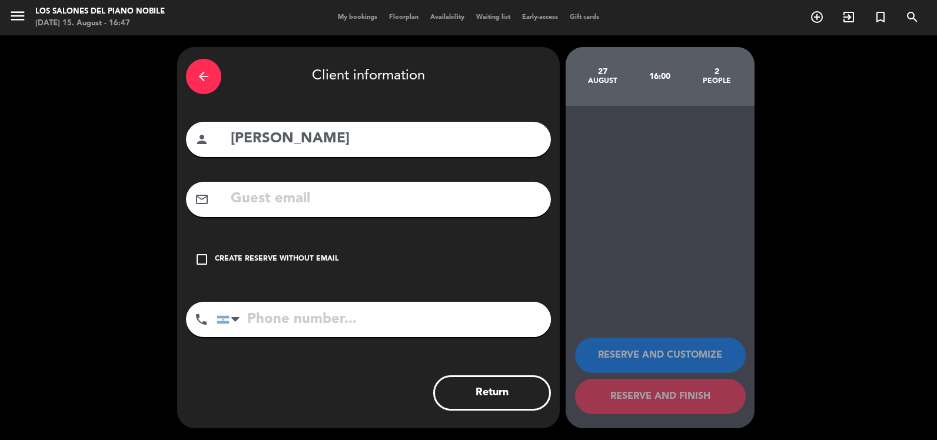
click at [241, 248] on div "check_box_outline_blank Create reserve without email" at bounding box center [368, 259] width 365 height 35
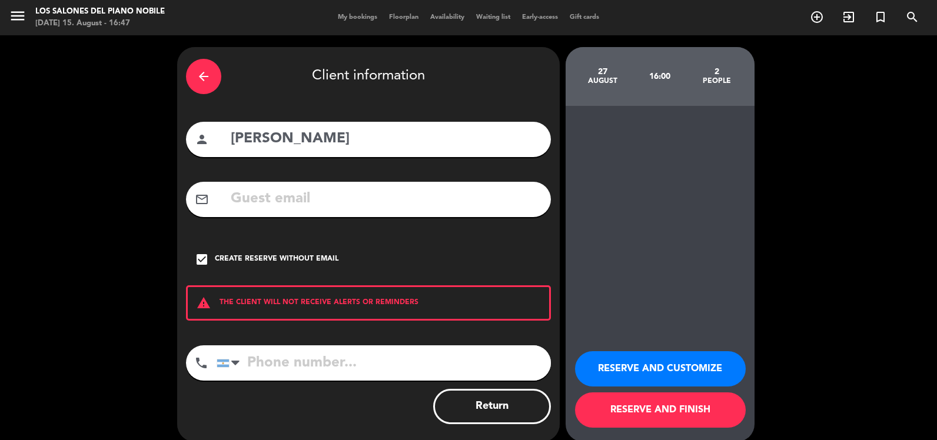
click at [599, 354] on button "RESERVE AND CUSTOMIZE" at bounding box center [660, 368] width 171 height 35
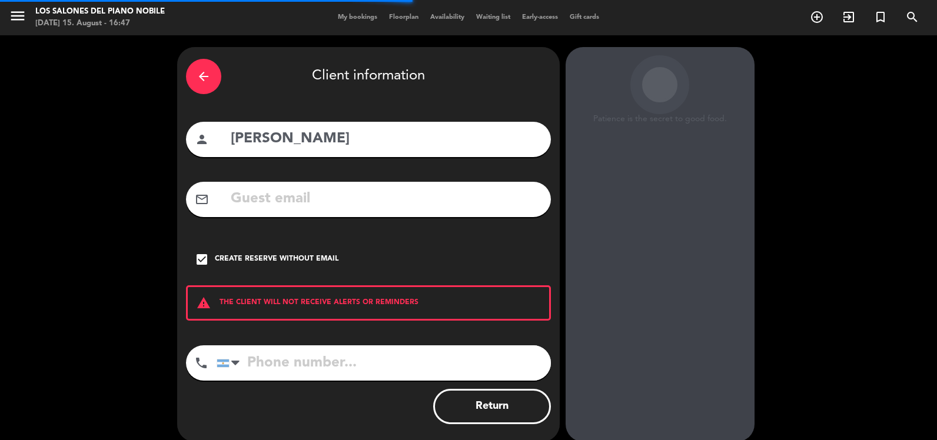
scroll to position [31, 0]
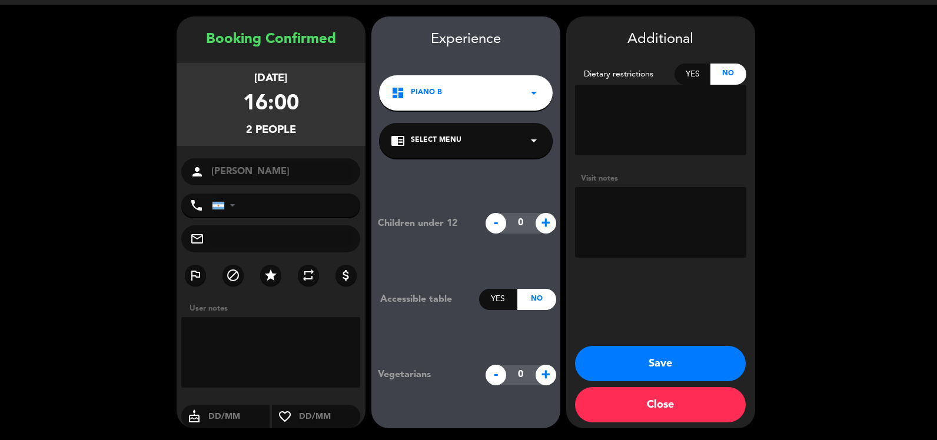
click at [649, 164] on div "Additional Dietary restrictions Yes No Visit notes" at bounding box center [660, 145] width 189 height 234
click at [633, 211] on textarea at bounding box center [660, 222] width 171 height 71
paste textarea "Código: B36VJS9Q"
type textarea "BB Código: B36VJS9Q"
click at [663, 366] on button "Save" at bounding box center [660, 363] width 171 height 35
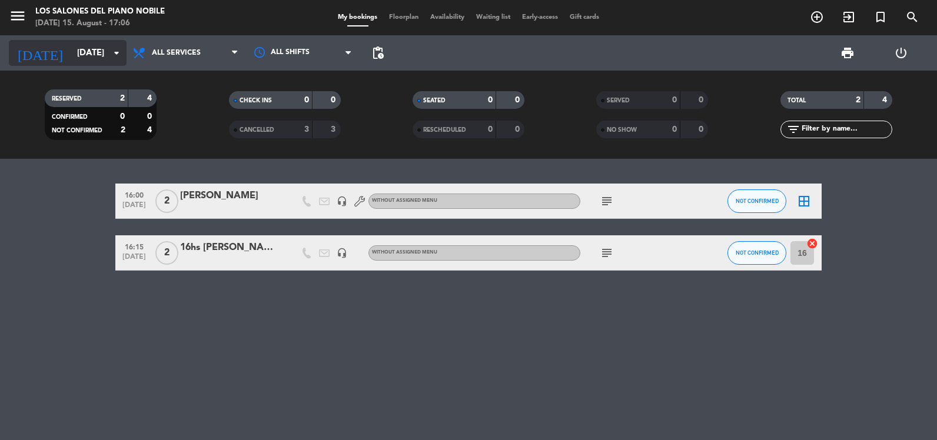
click at [89, 59] on input "Wed 27 Aug" at bounding box center [127, 53] width 113 height 22
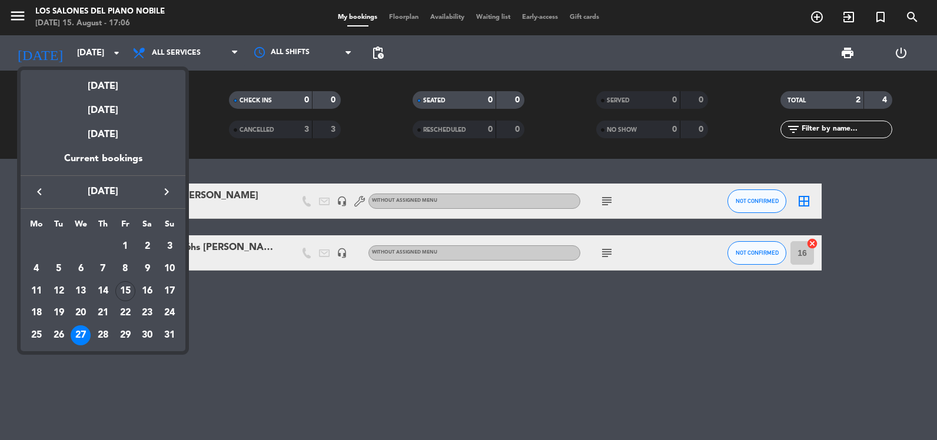
click at [265, 130] on div at bounding box center [468, 220] width 937 height 440
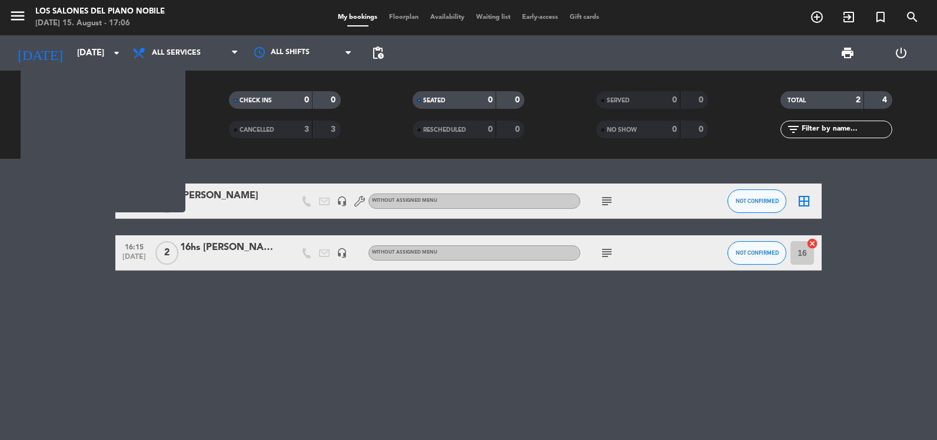
click at [265, 130] on span "CANCELLED" at bounding box center [257, 130] width 35 height 6
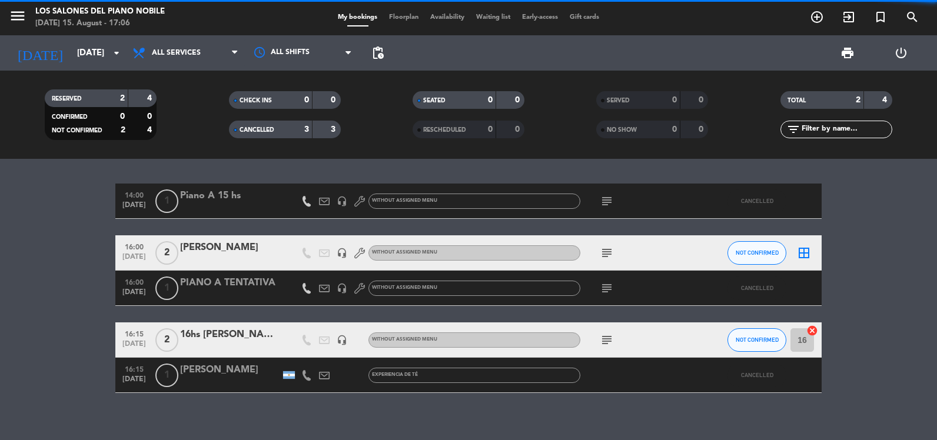
click at [263, 127] on span "CANCELLED" at bounding box center [257, 130] width 35 height 6
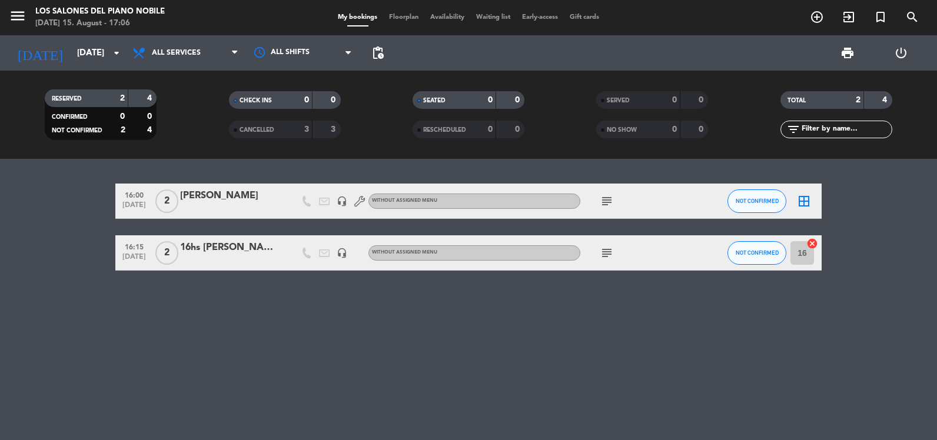
click at [258, 121] on div "CANCELLED 3 3" at bounding box center [285, 130] width 112 height 18
